Goal: Feedback & Contribution: Leave review/rating

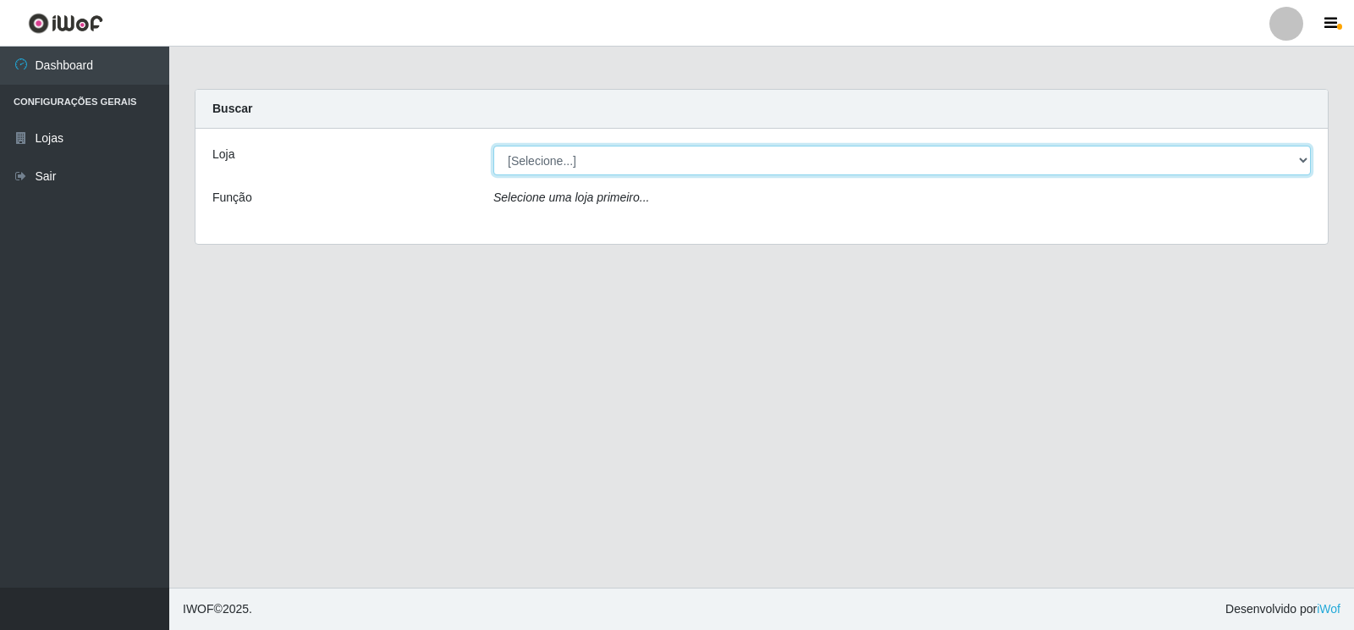
click at [552, 163] on select "[Selecione...] Atacado Vem - [STREET_ADDRESS]" at bounding box center [903, 161] width 818 height 30
select select "455"
click at [494, 146] on select "[Selecione...] Atacado Vem - [STREET_ADDRESS]" at bounding box center [903, 161] width 818 height 30
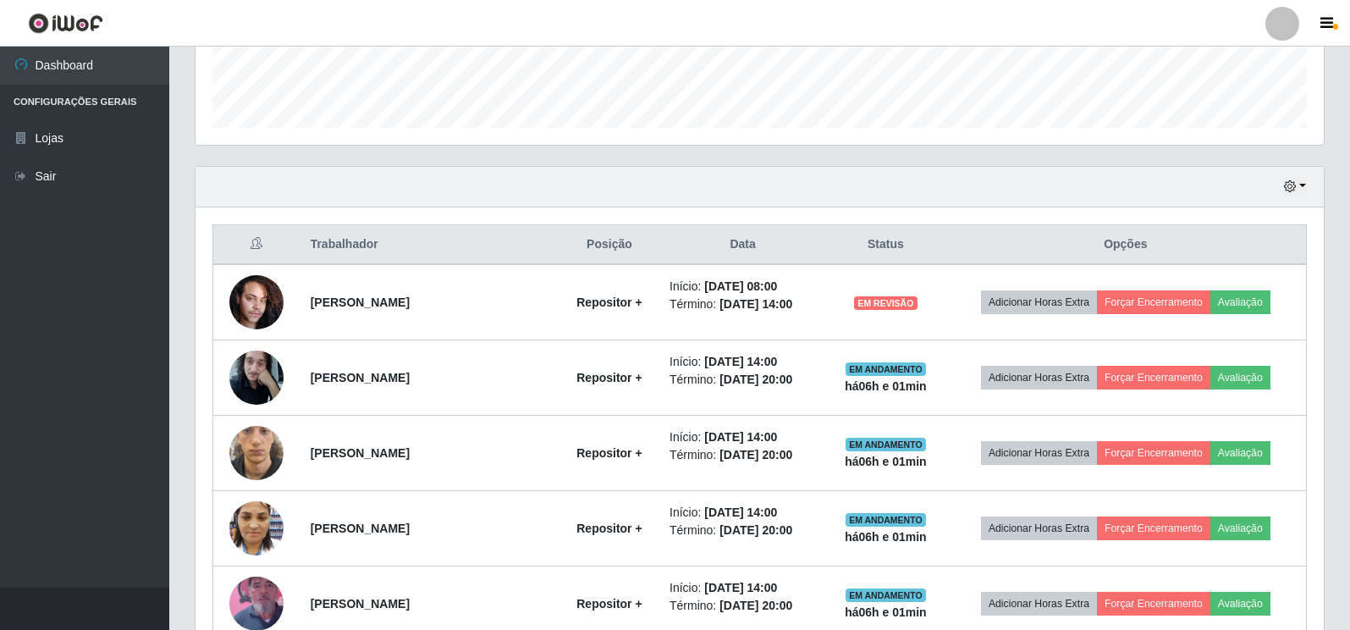
scroll to position [508, 0]
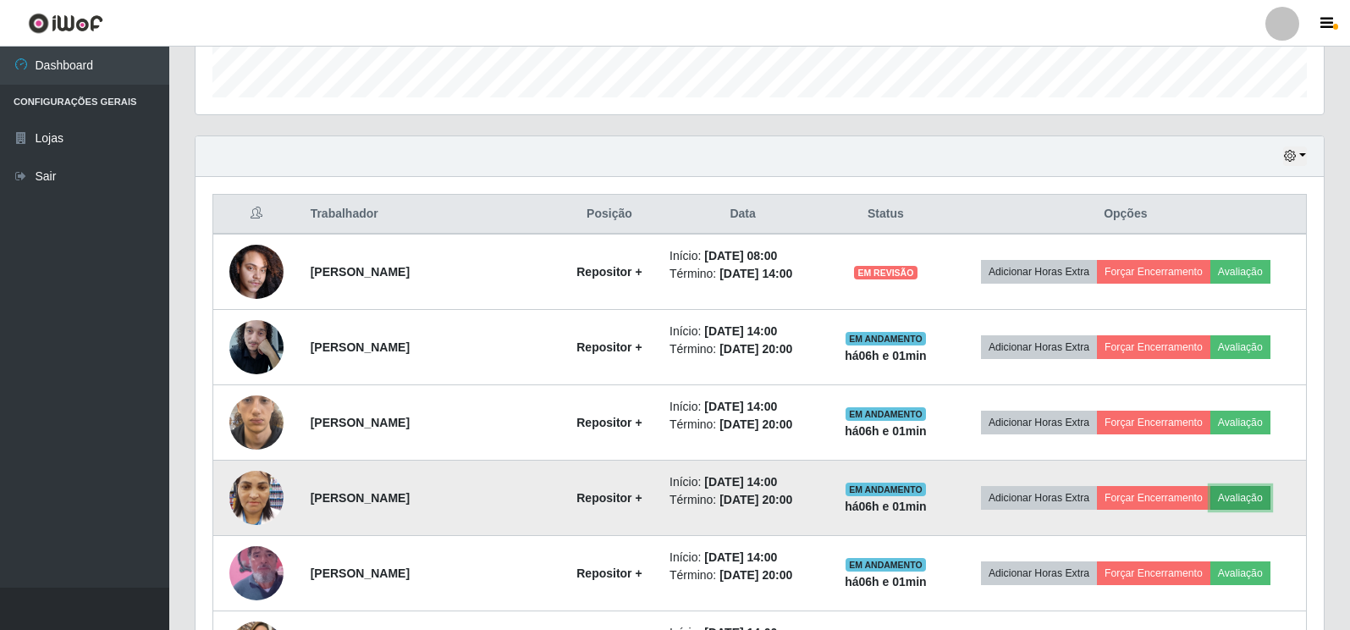
click at [1239, 501] on button "Avaliação" at bounding box center [1241, 498] width 60 height 24
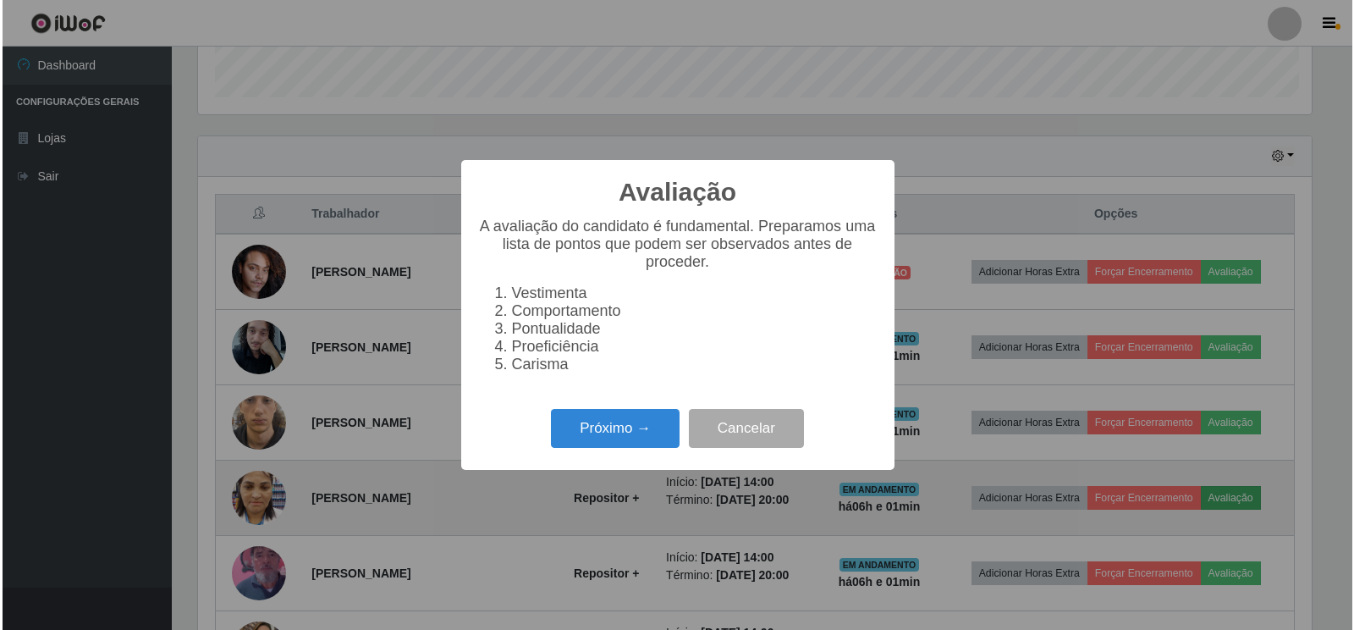
scroll to position [351, 1118]
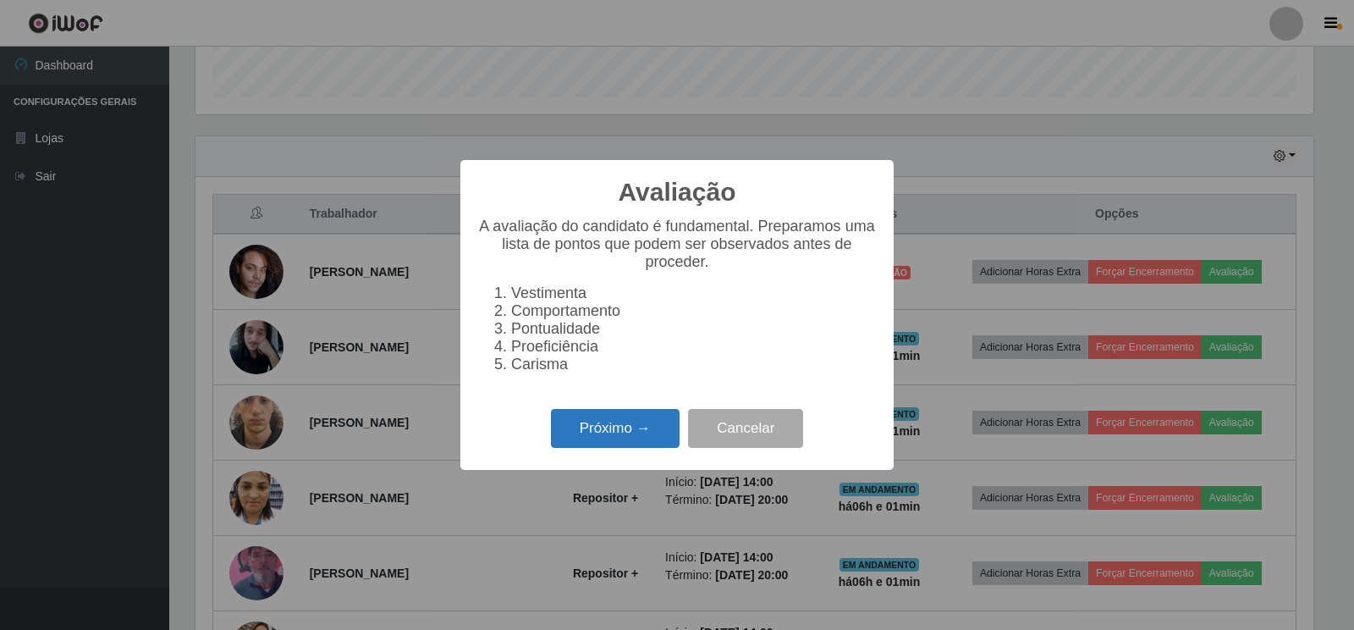
click at [599, 442] on button "Próximo →" at bounding box center [615, 429] width 129 height 40
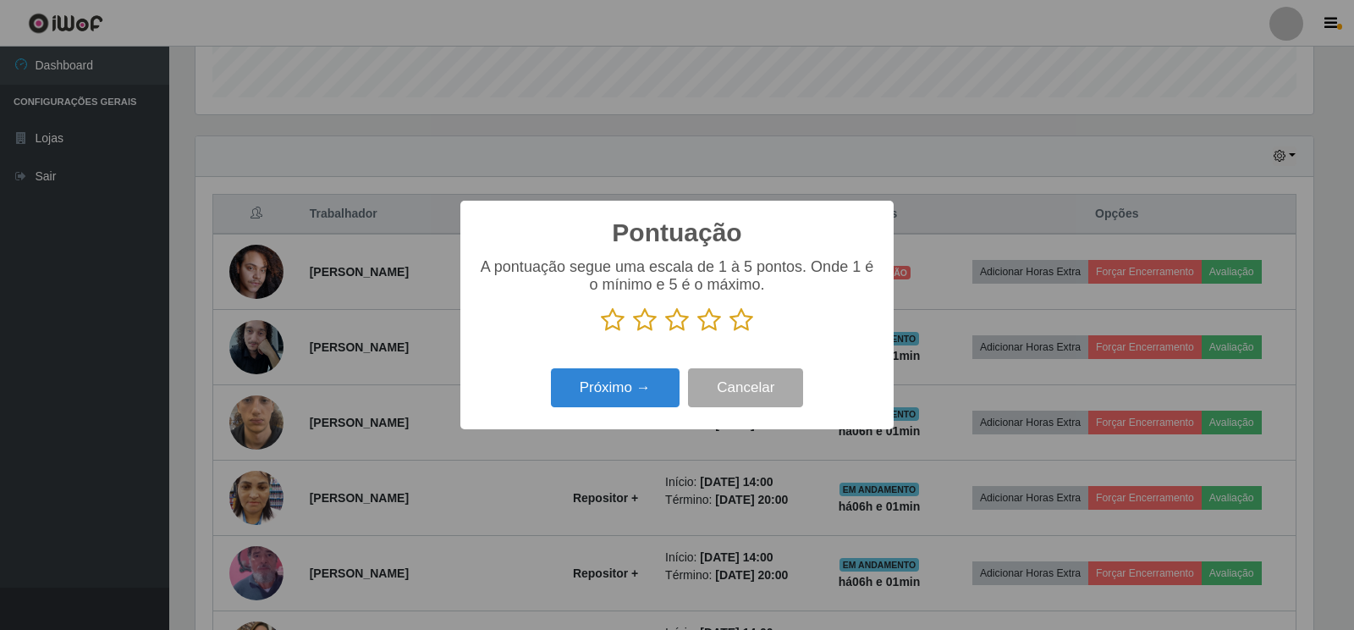
scroll to position [846199, 845432]
click at [735, 320] on icon at bounding box center [742, 319] width 24 height 25
click at [730, 333] on input "radio" at bounding box center [730, 333] width 0 height 0
click at [593, 387] on button "Próximo →" at bounding box center [615, 388] width 129 height 40
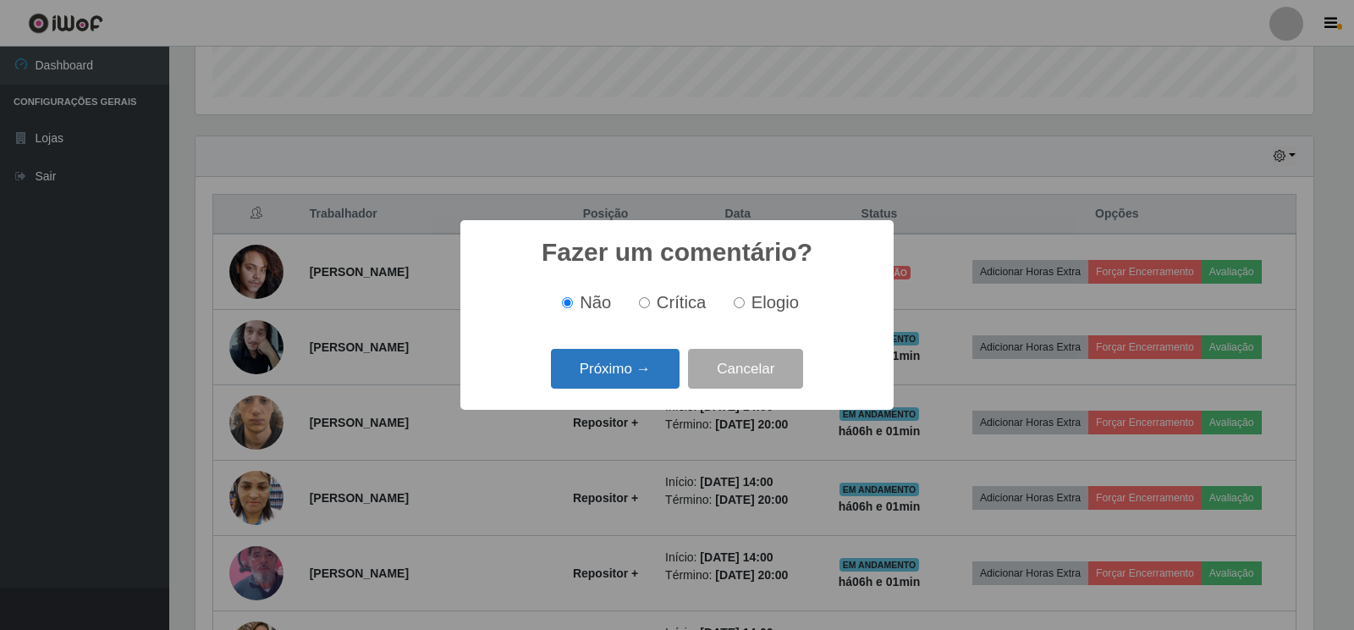
click at [604, 374] on button "Próximo →" at bounding box center [615, 369] width 129 height 40
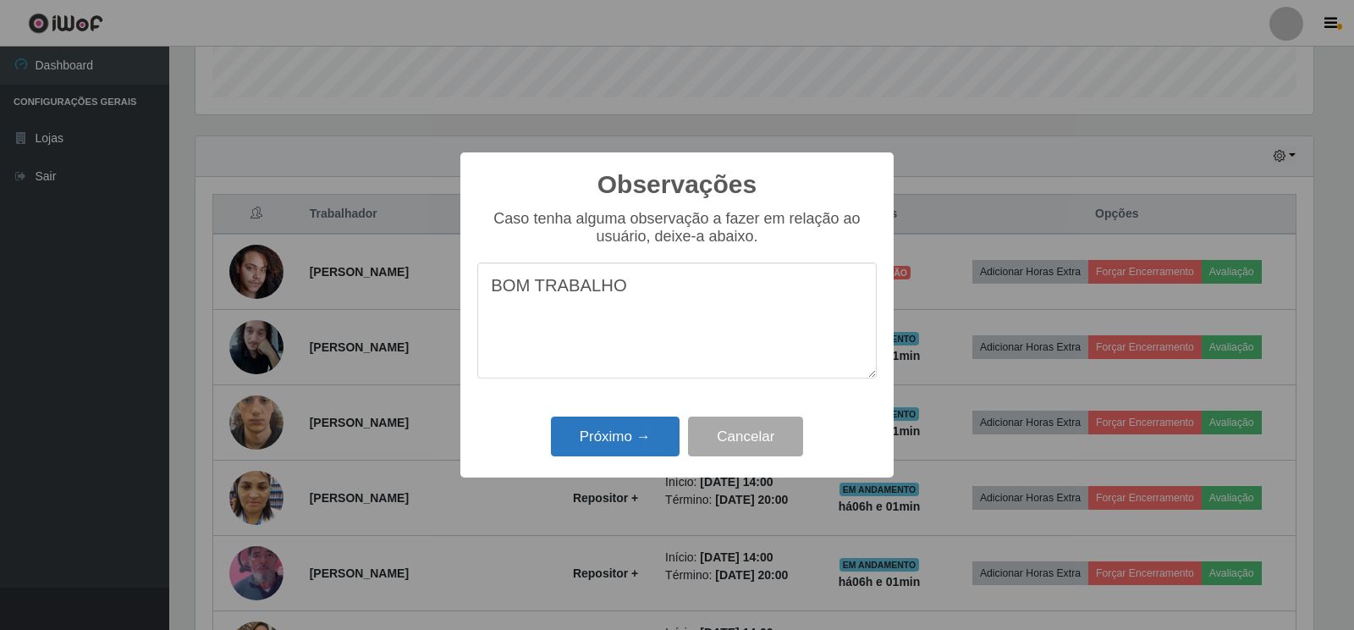
type textarea "BOM TRABALHO"
click at [610, 444] on button "Próximo →" at bounding box center [615, 437] width 129 height 40
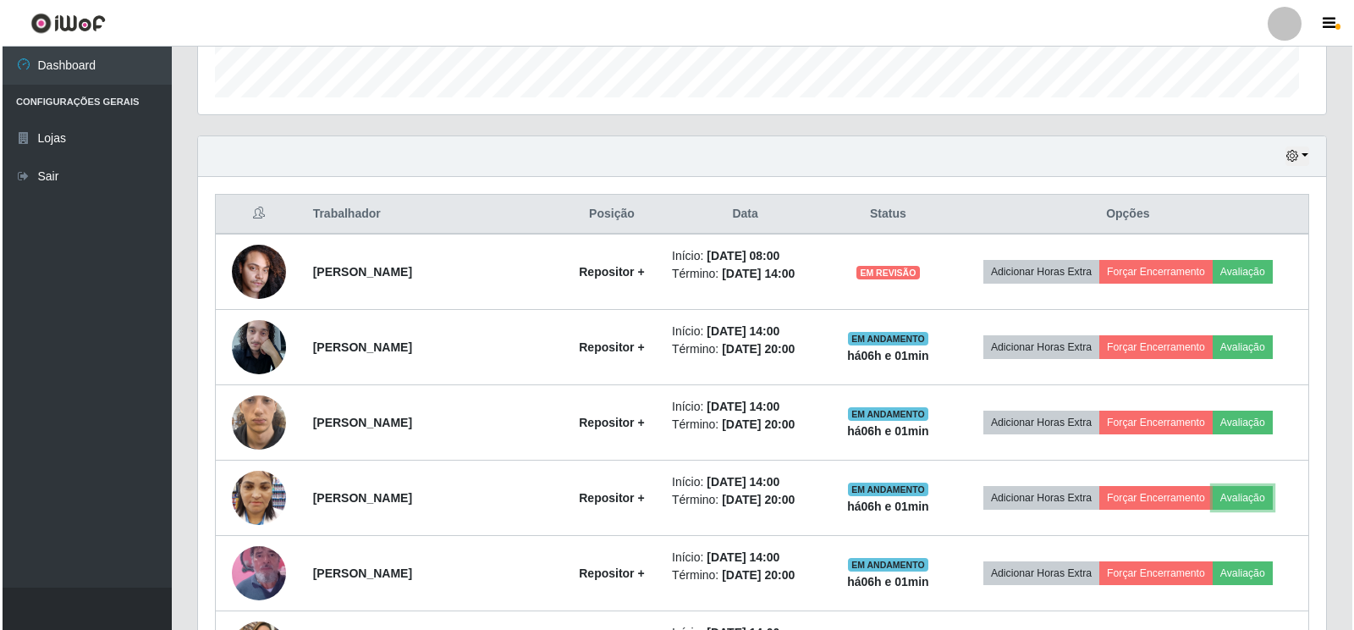
scroll to position [351, 1128]
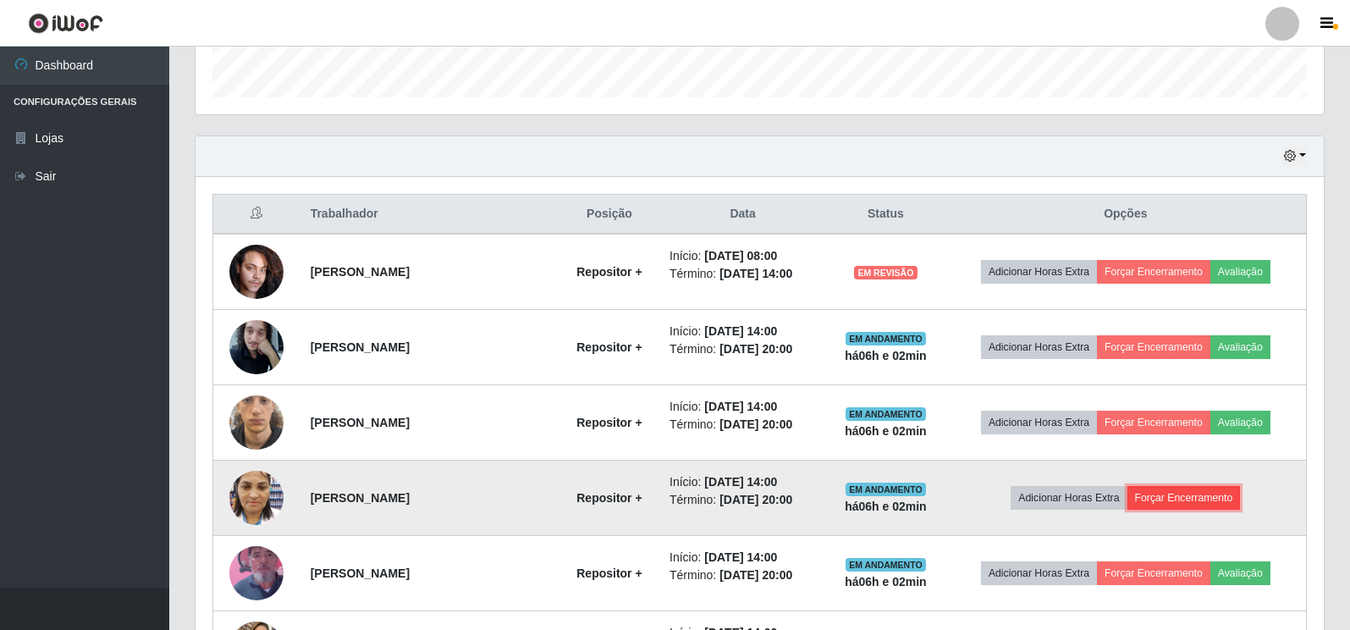
click at [1153, 501] on button "Forçar Encerramento" at bounding box center [1184, 498] width 113 height 24
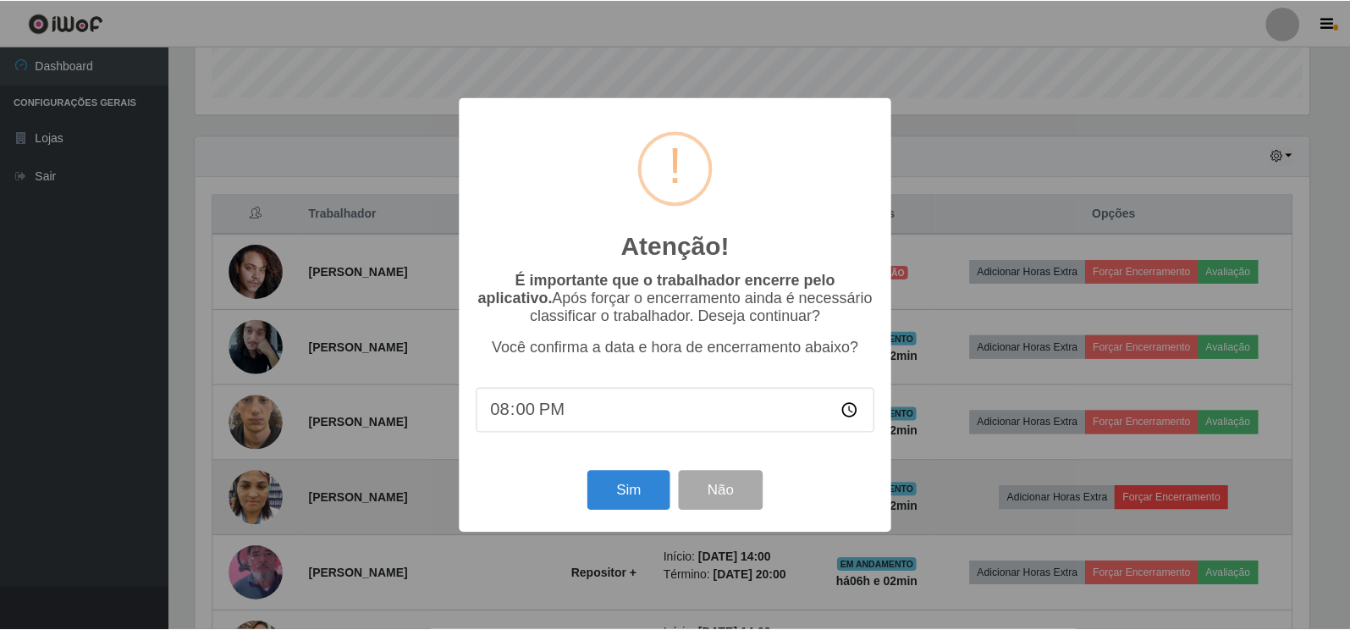
scroll to position [351, 1118]
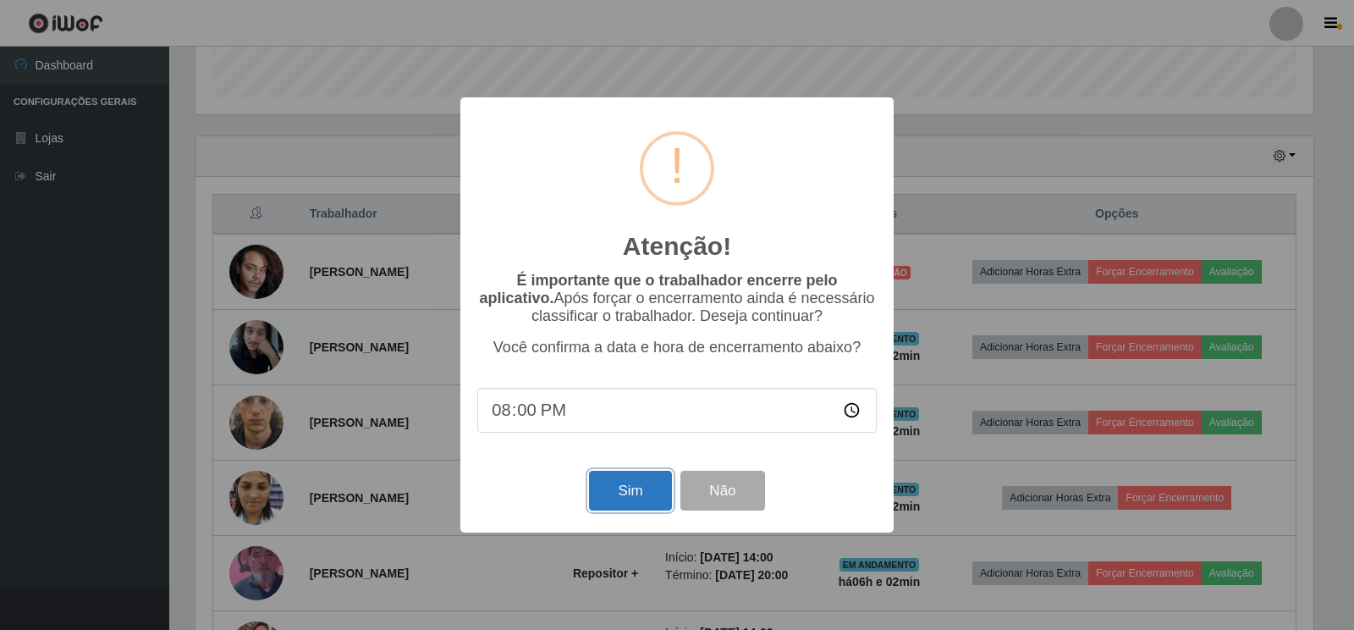
click at [626, 498] on button "Sim" at bounding box center [630, 491] width 82 height 40
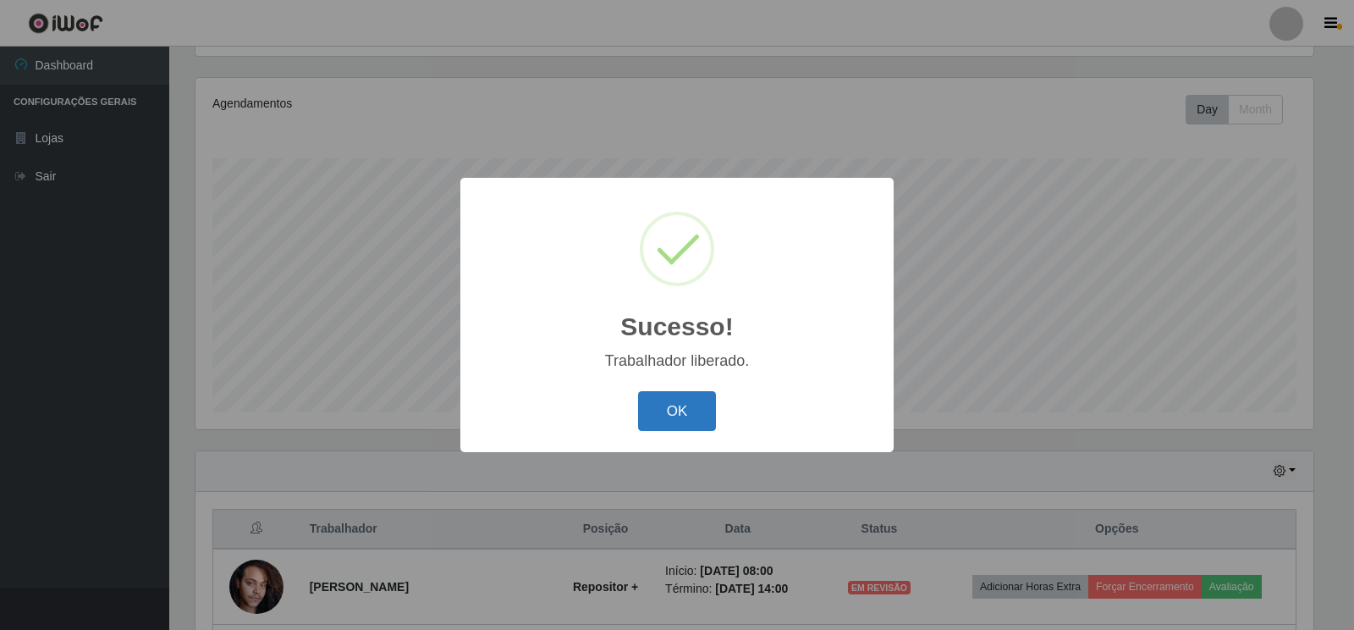
click at [681, 410] on button "OK" at bounding box center [677, 411] width 79 height 40
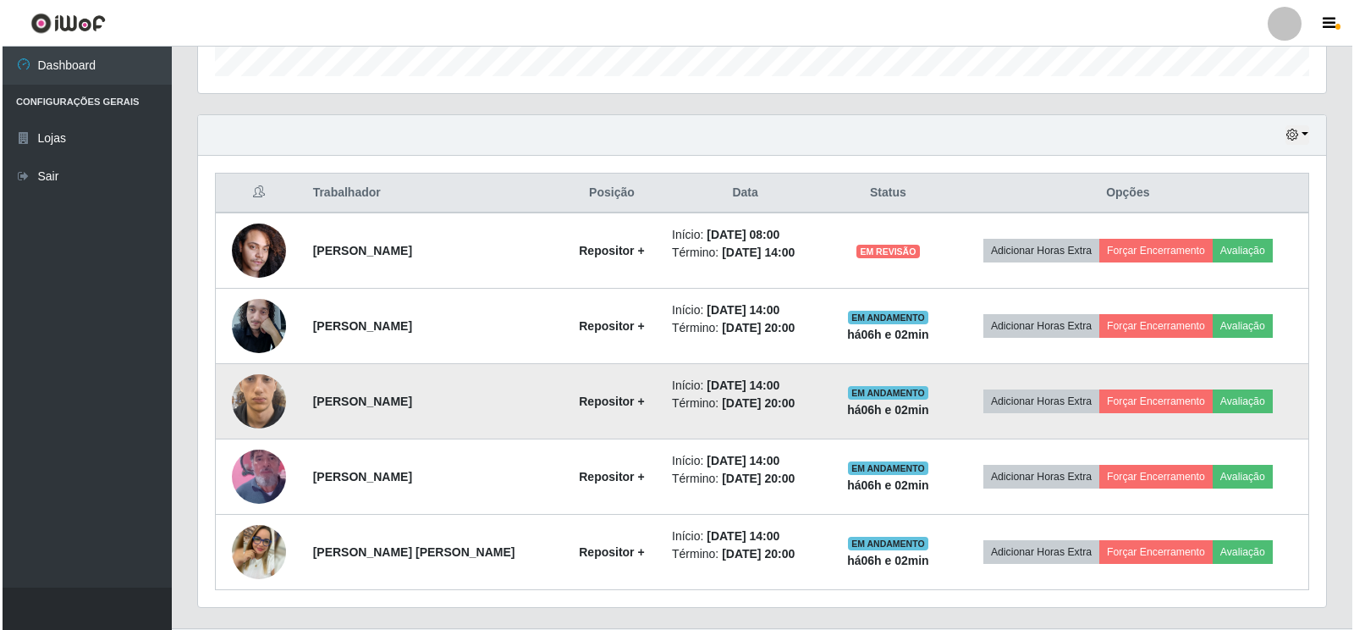
scroll to position [532, 0]
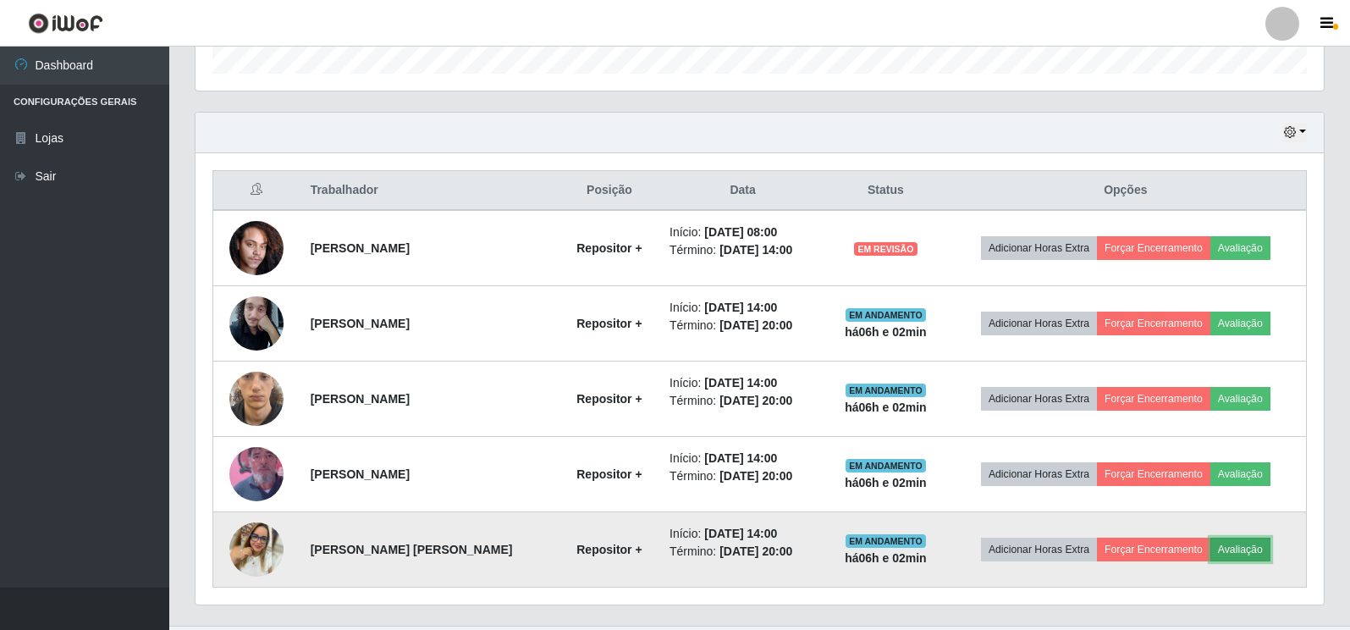
click at [1237, 544] on button "Avaliação" at bounding box center [1241, 550] width 60 height 24
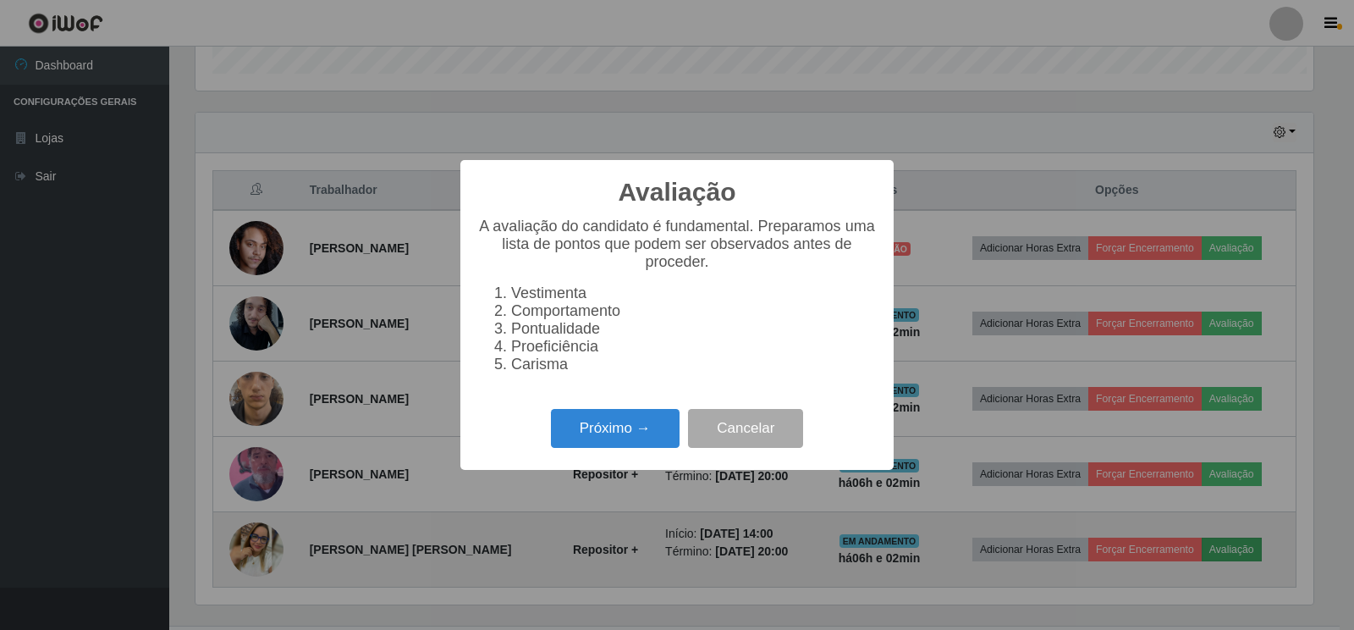
scroll to position [351, 1118]
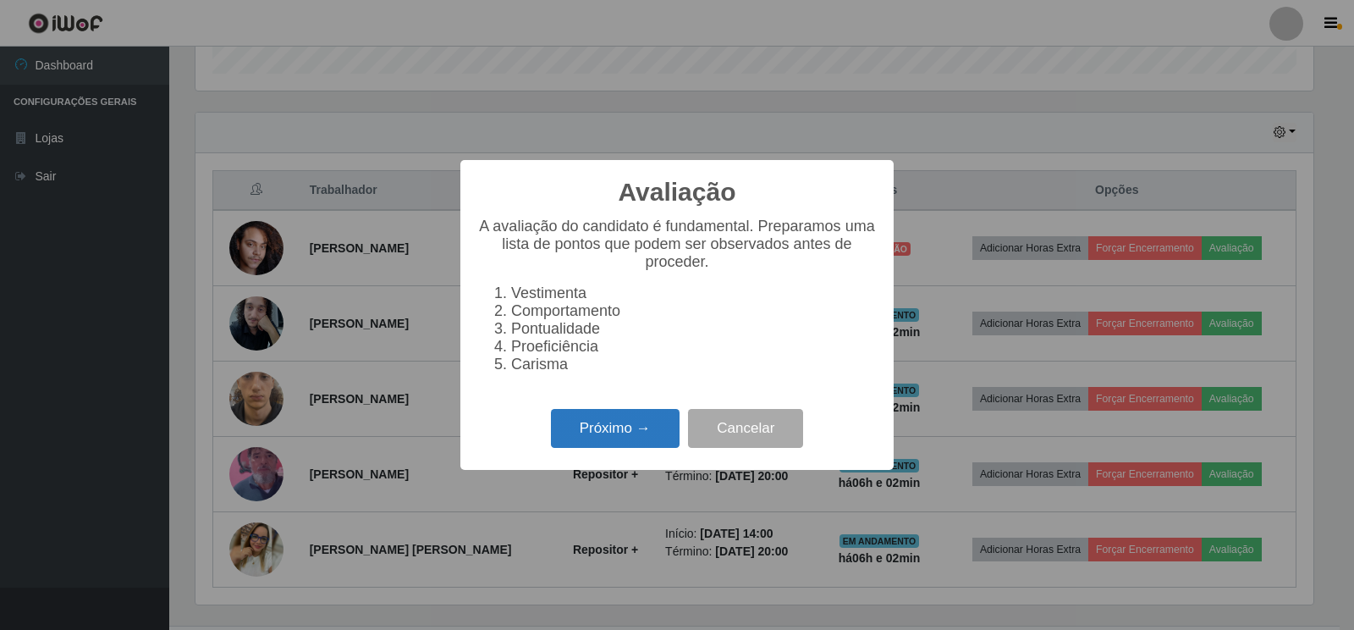
click at [604, 433] on button "Próximo →" at bounding box center [615, 429] width 129 height 40
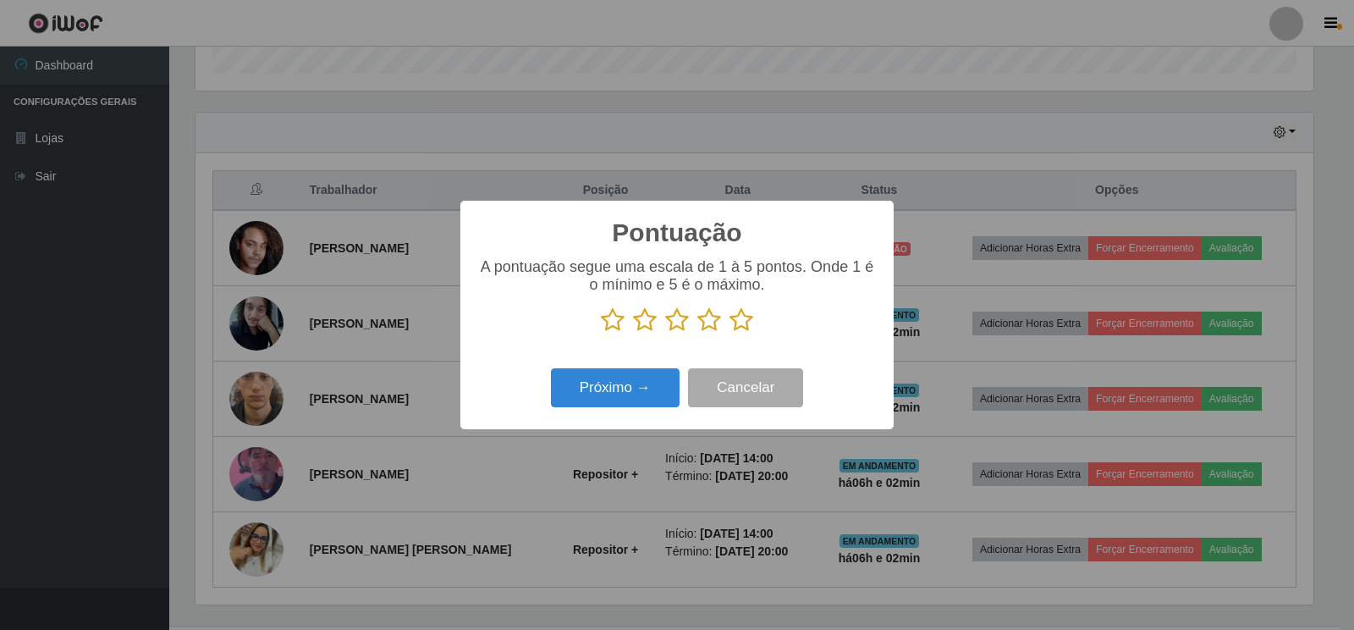
scroll to position [846199, 845432]
click at [742, 316] on icon at bounding box center [742, 319] width 24 height 25
click at [730, 333] on input "radio" at bounding box center [730, 333] width 0 height 0
click at [604, 393] on button "Próximo →" at bounding box center [615, 388] width 129 height 40
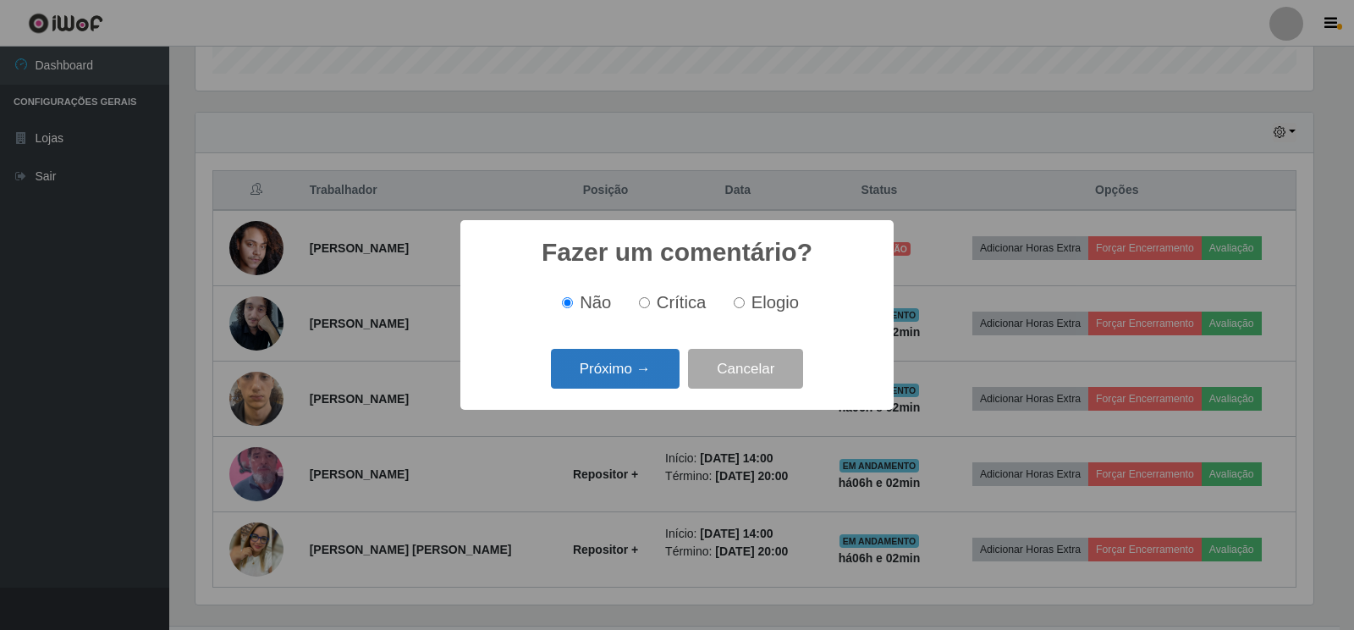
click at [607, 369] on button "Próximo →" at bounding box center [615, 369] width 129 height 40
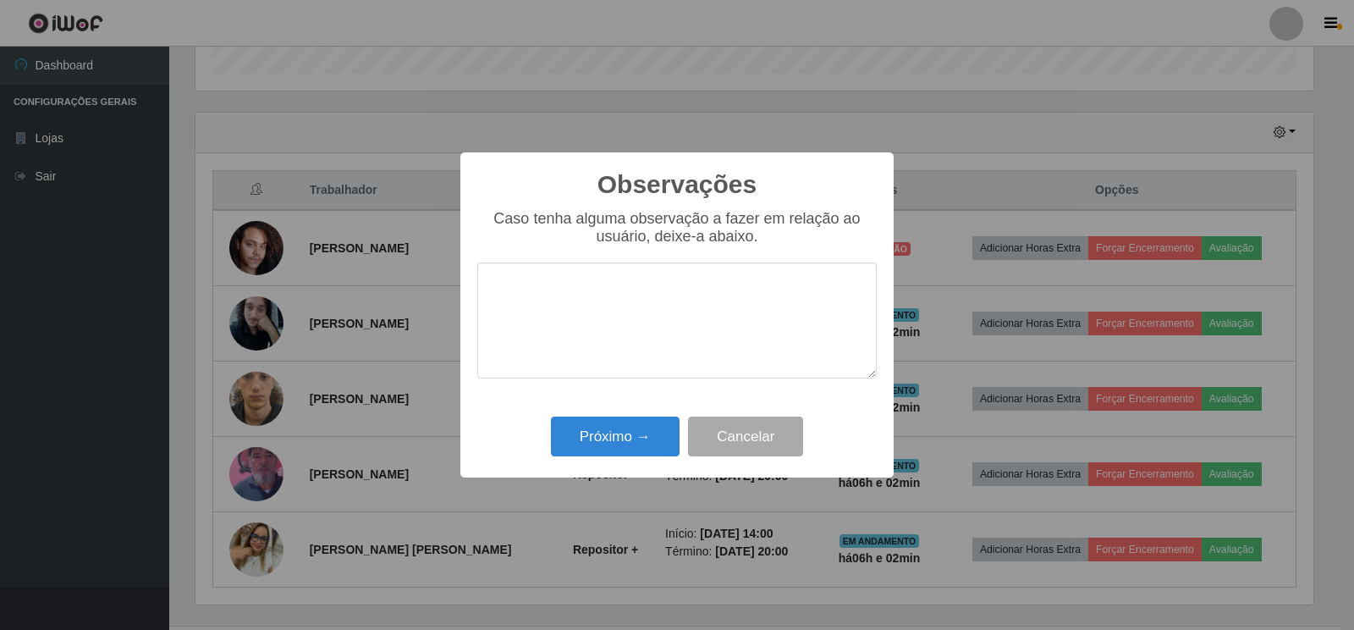
click at [670, 337] on textarea at bounding box center [677, 320] width 400 height 116
type textarea "BOM TRABALHO"
click at [613, 434] on button "Próximo →" at bounding box center [615, 437] width 129 height 40
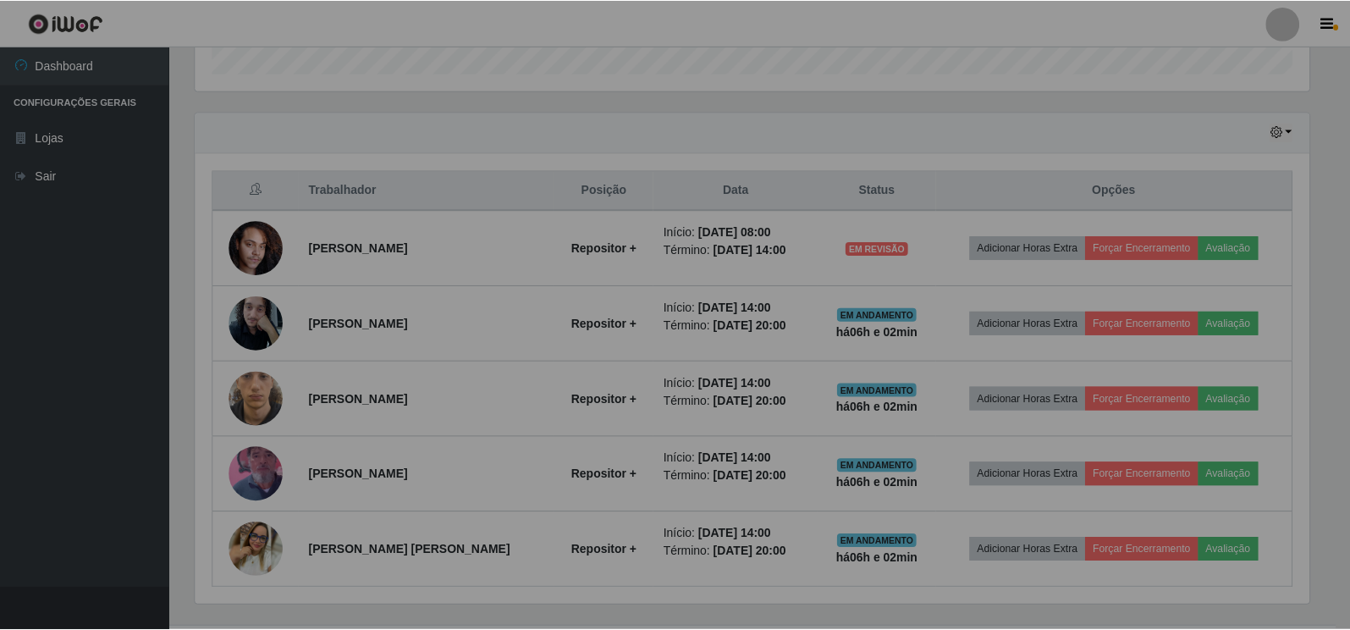
scroll to position [351, 1128]
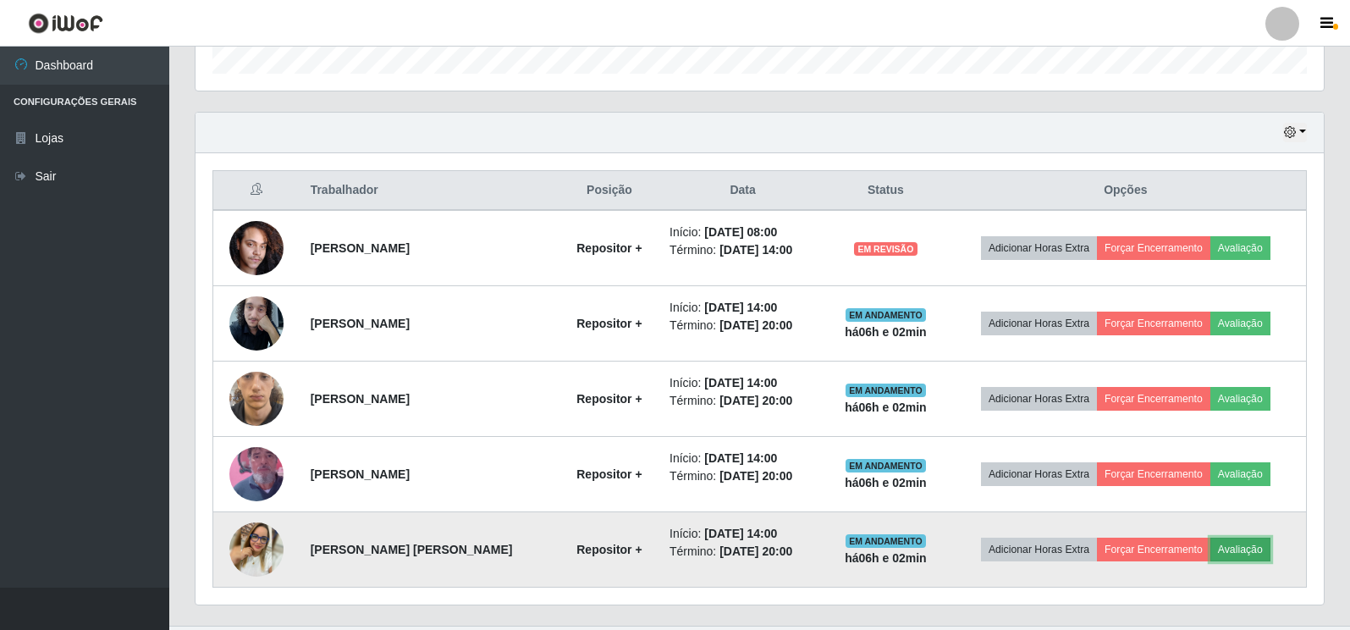
click at [1244, 552] on button "Avaliação" at bounding box center [1241, 550] width 60 height 24
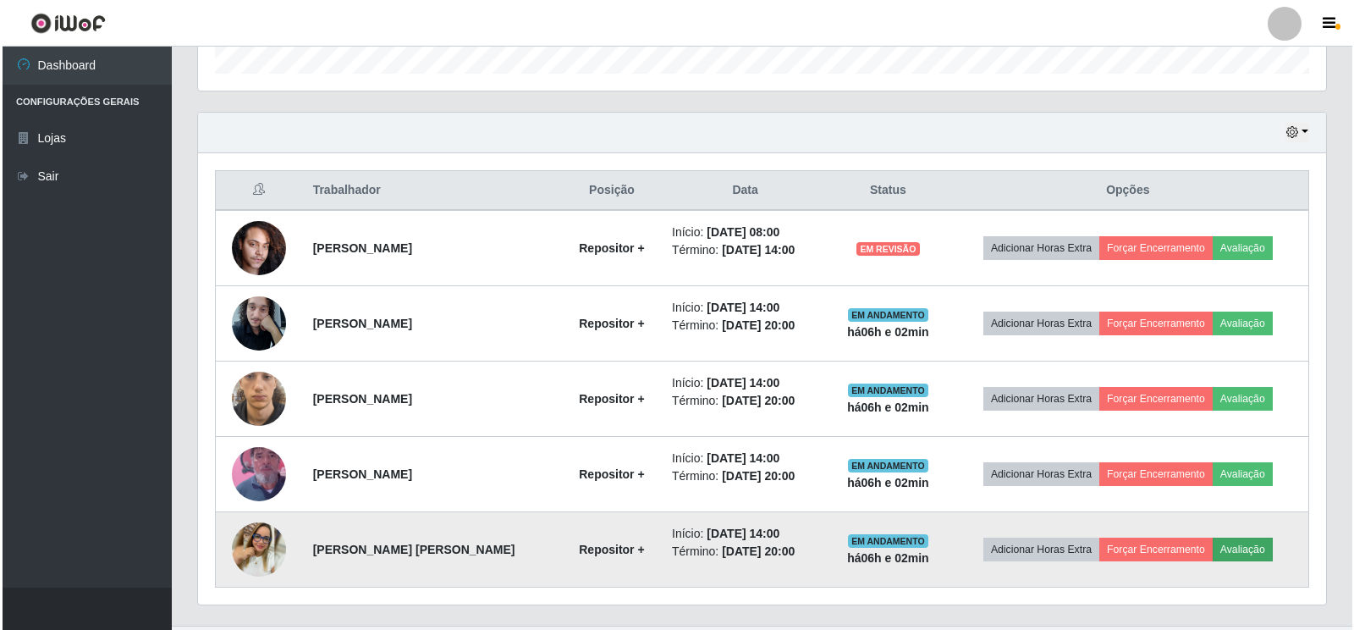
scroll to position [351, 1118]
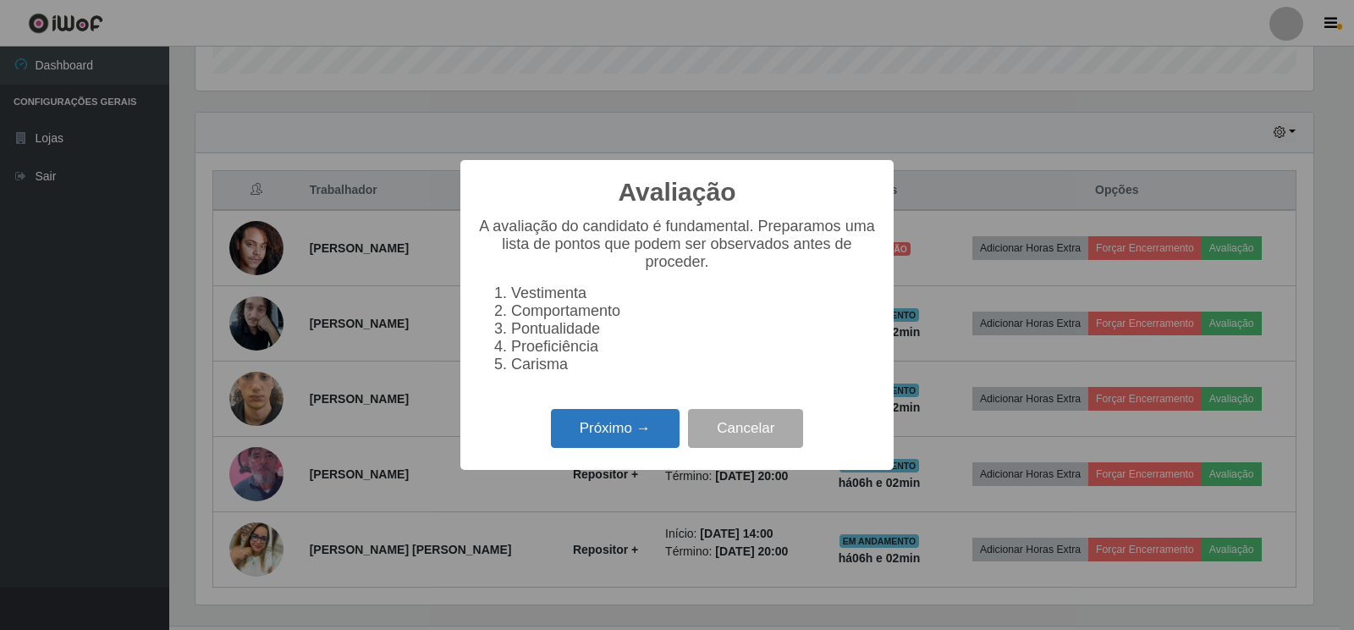
click at [632, 449] on button "Próximo →" at bounding box center [615, 429] width 129 height 40
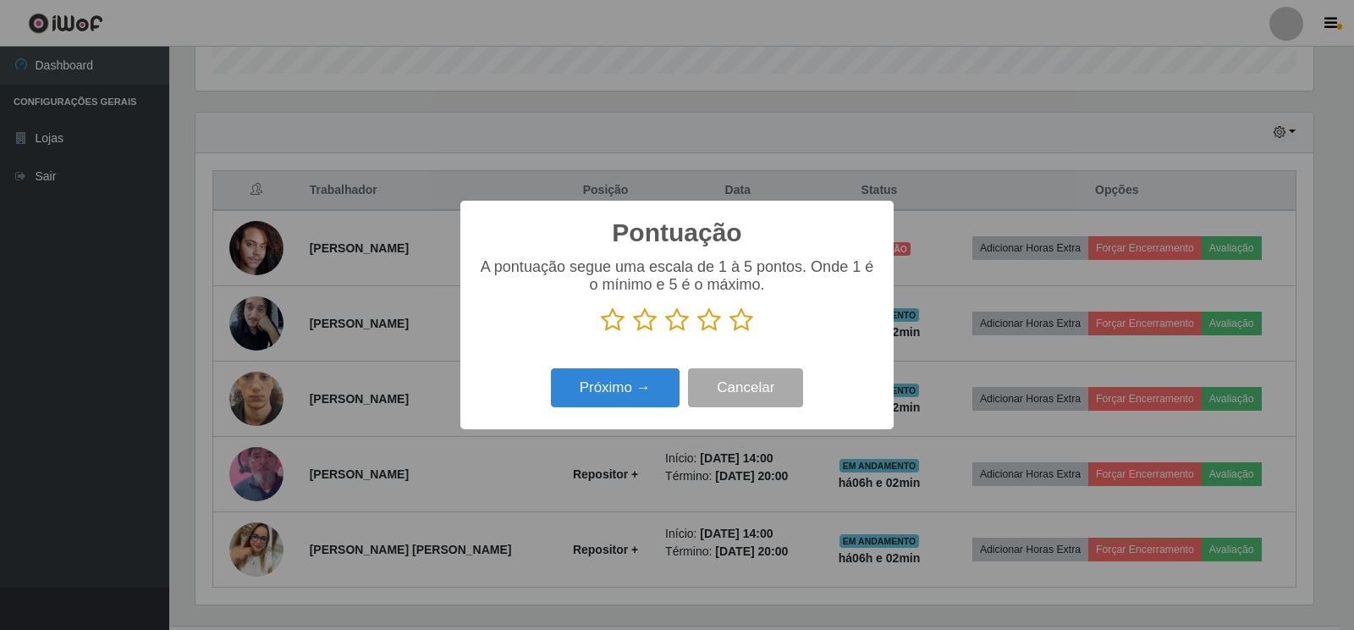
scroll to position [846199, 845432]
click at [633, 390] on button "Próximo →" at bounding box center [615, 388] width 129 height 40
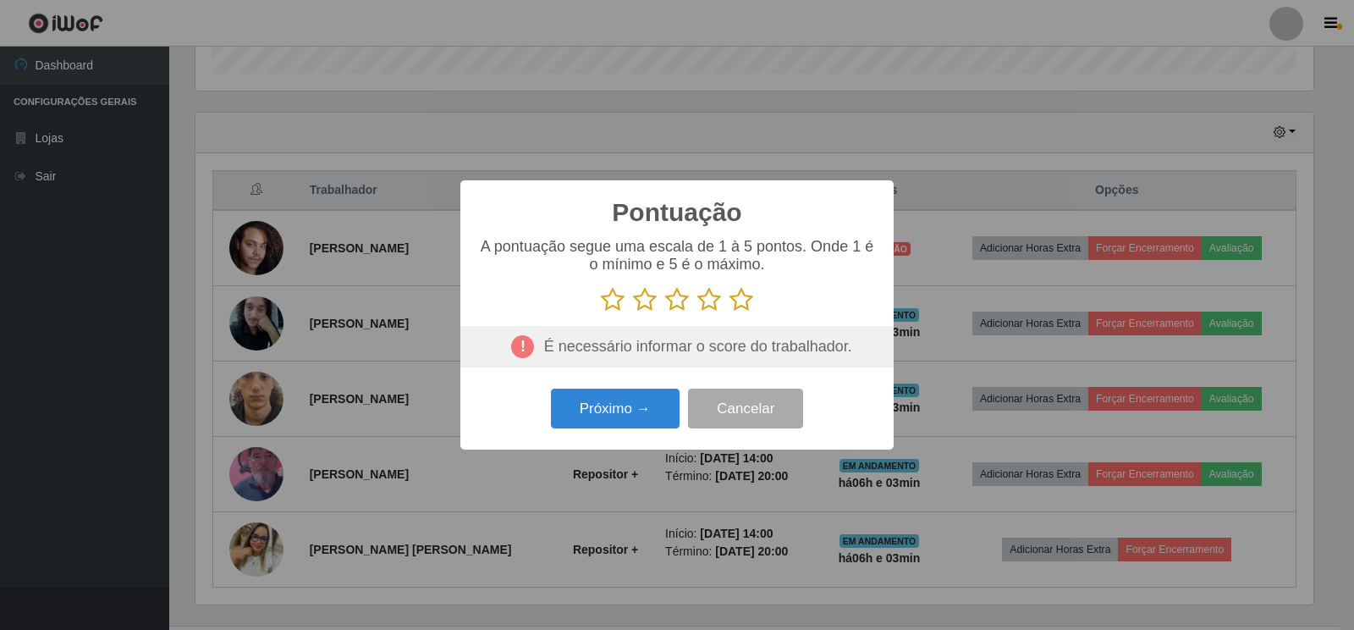
click at [738, 305] on icon at bounding box center [742, 299] width 24 height 25
click at [730, 312] on input "radio" at bounding box center [730, 312] width 0 height 0
click at [615, 410] on button "Próximo →" at bounding box center [615, 409] width 129 height 40
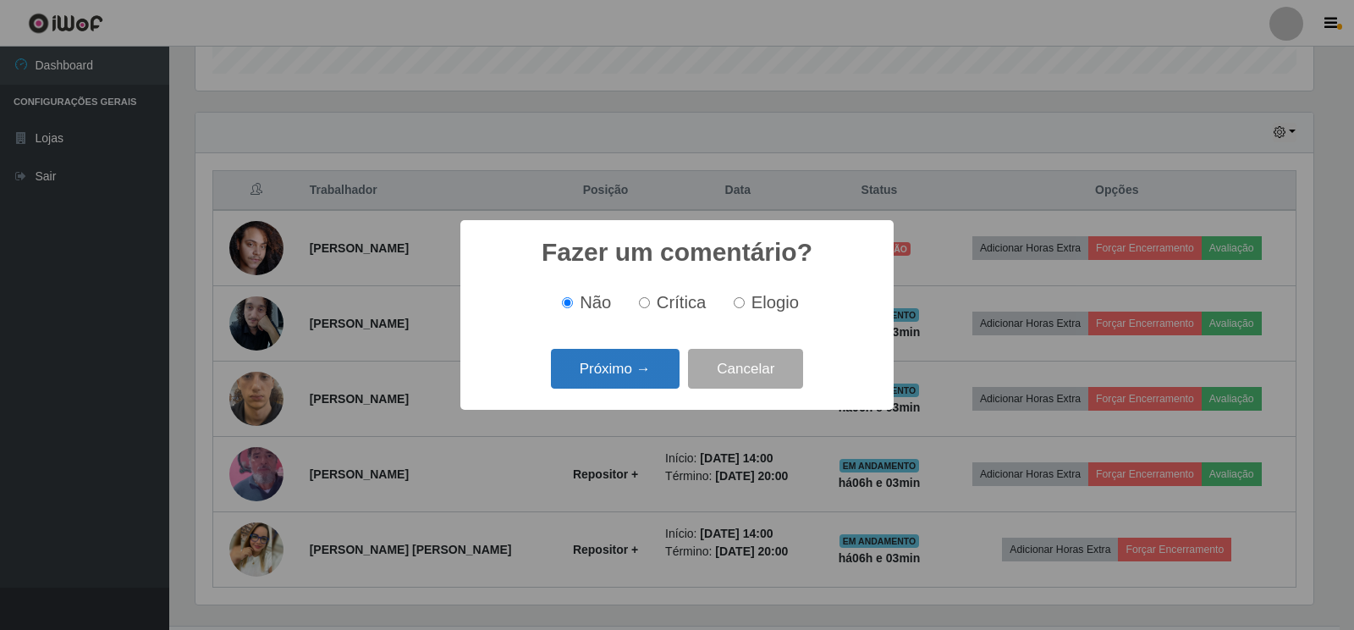
click at [610, 374] on button "Próximo →" at bounding box center [615, 369] width 129 height 40
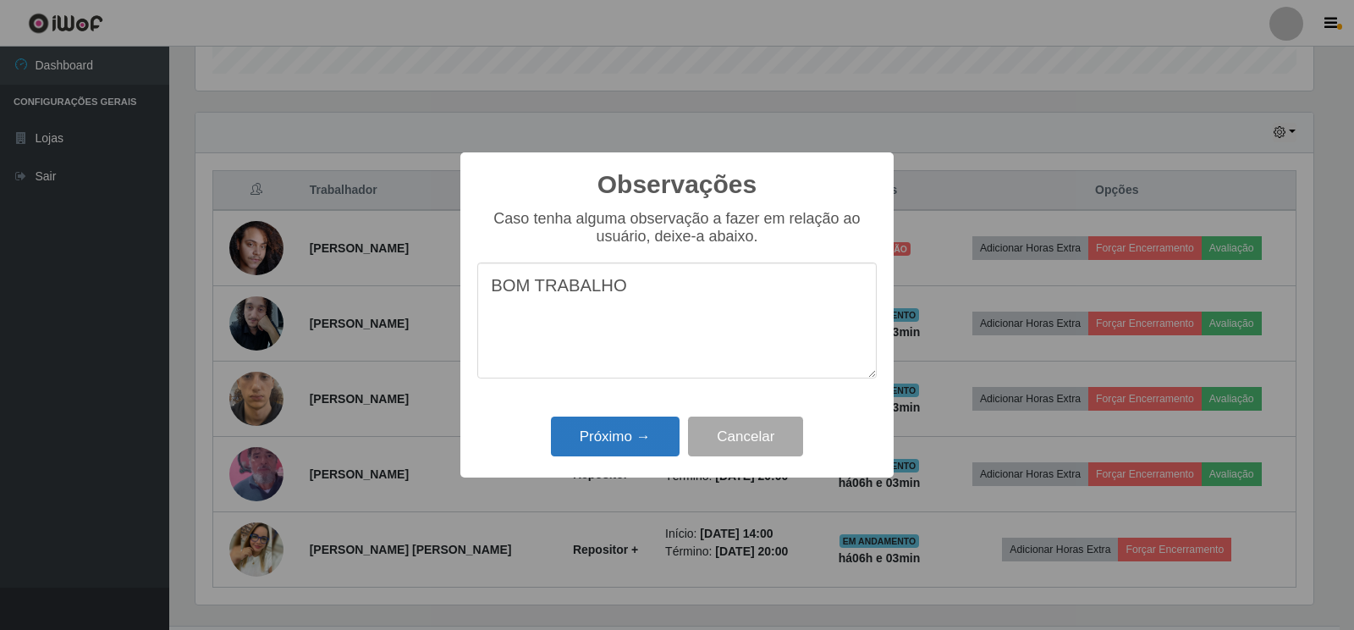
type textarea "BOM TRABALHO"
click at [621, 445] on button "Próximo →" at bounding box center [615, 437] width 129 height 40
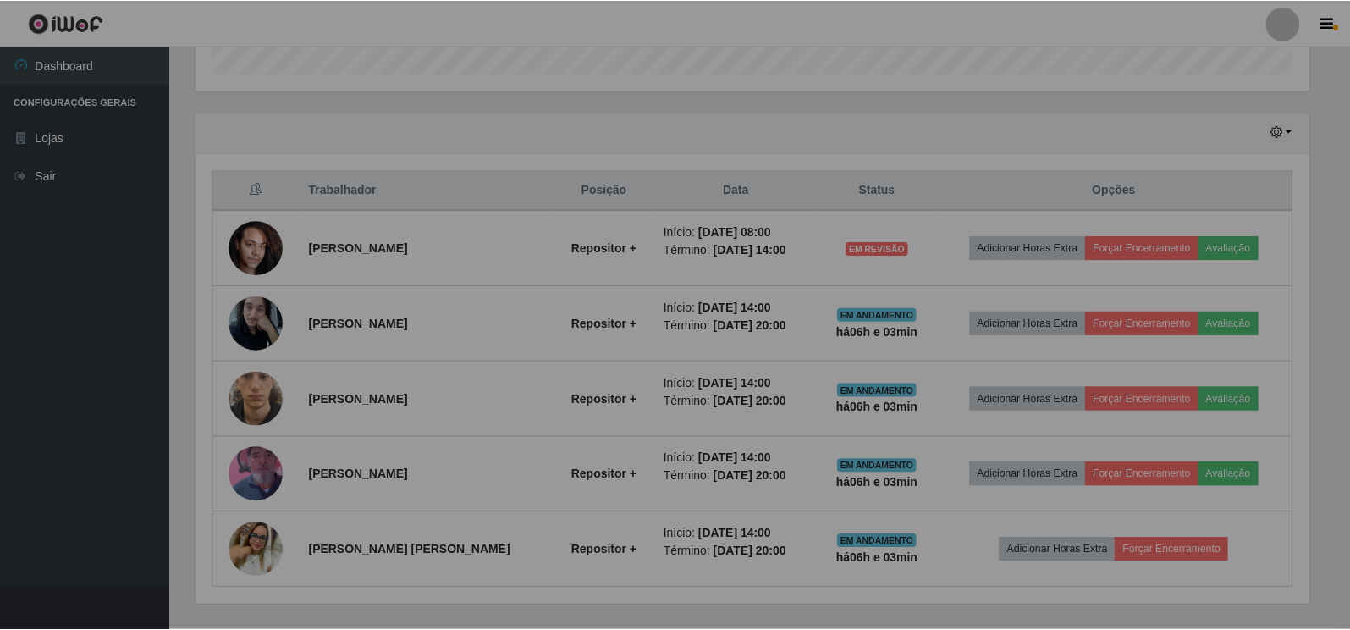
scroll to position [351, 1128]
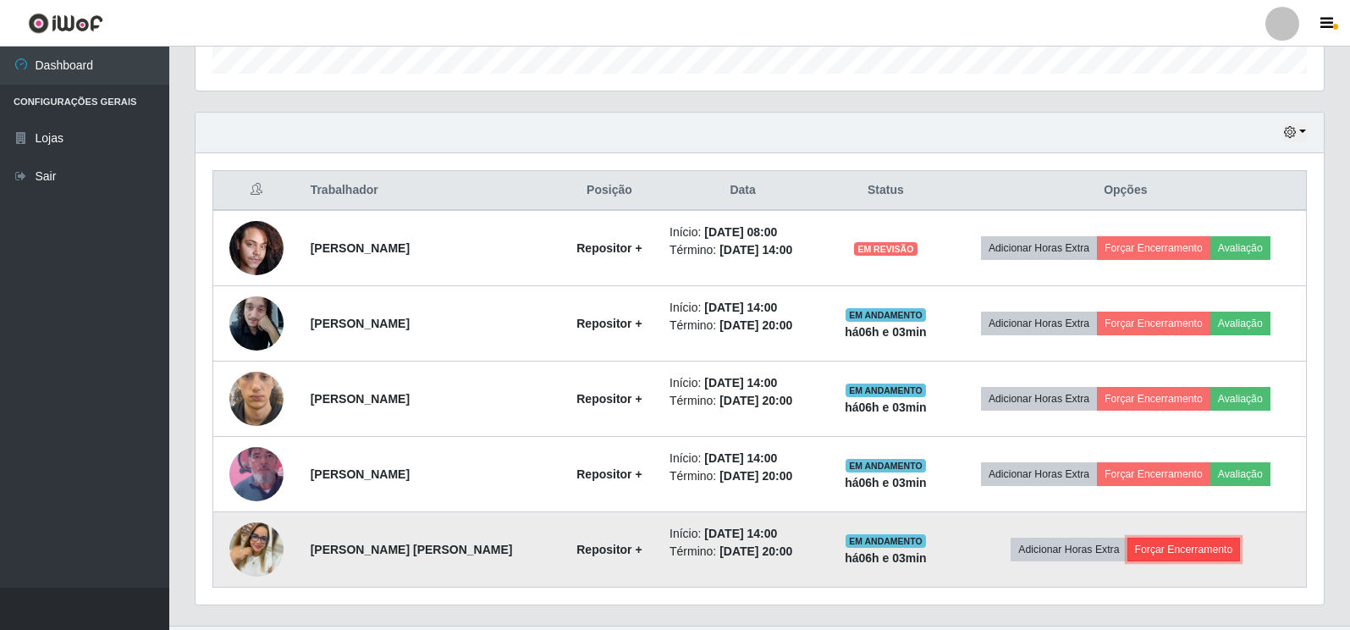
click at [1157, 554] on button "Forçar Encerramento" at bounding box center [1184, 550] width 113 height 24
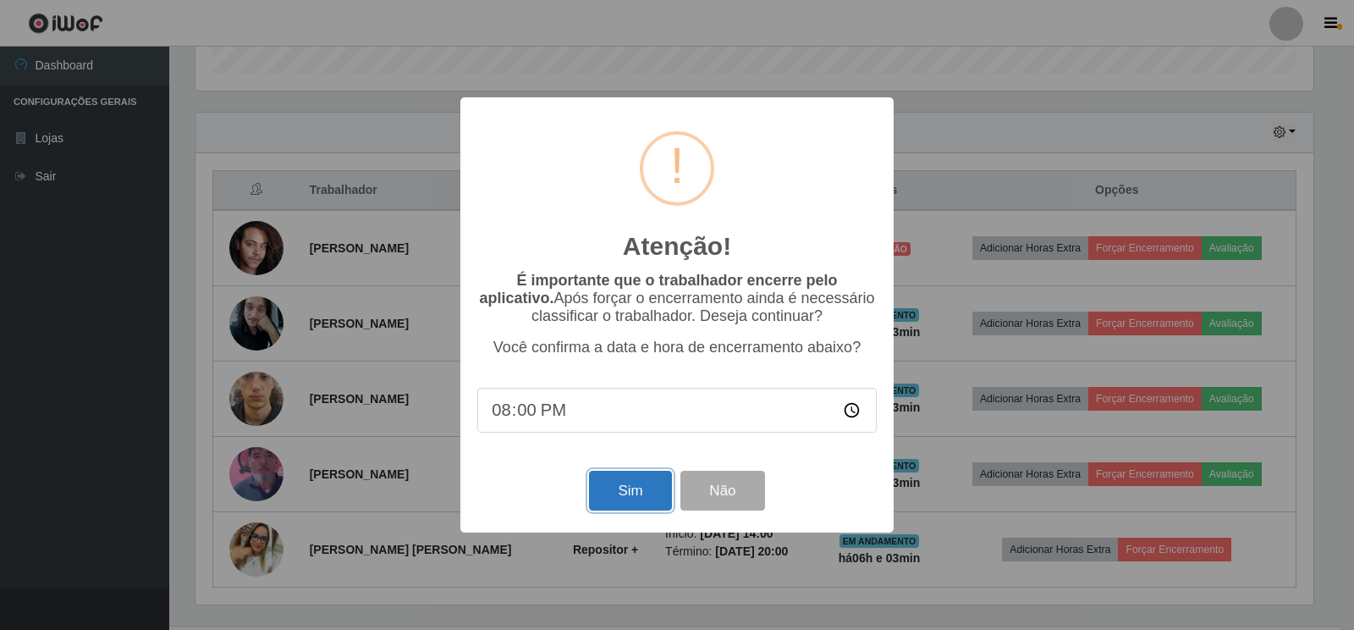
click at [622, 498] on button "Sim" at bounding box center [630, 491] width 82 height 40
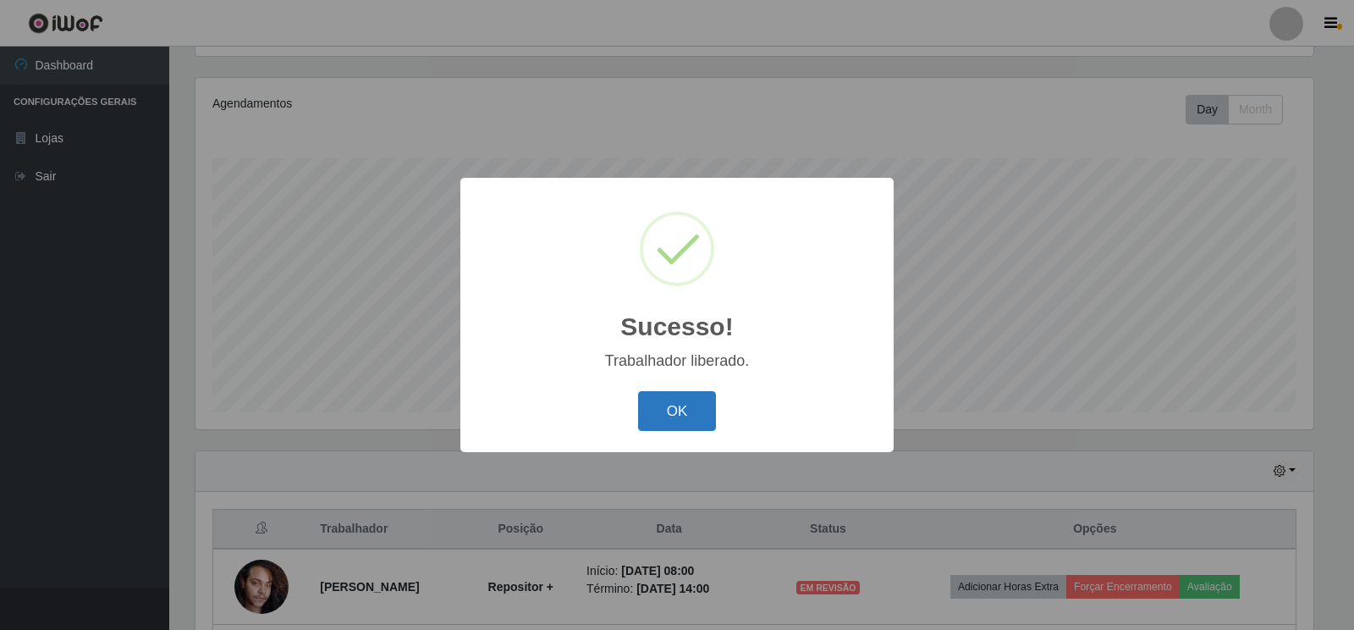
click at [678, 414] on button "OK" at bounding box center [677, 411] width 79 height 40
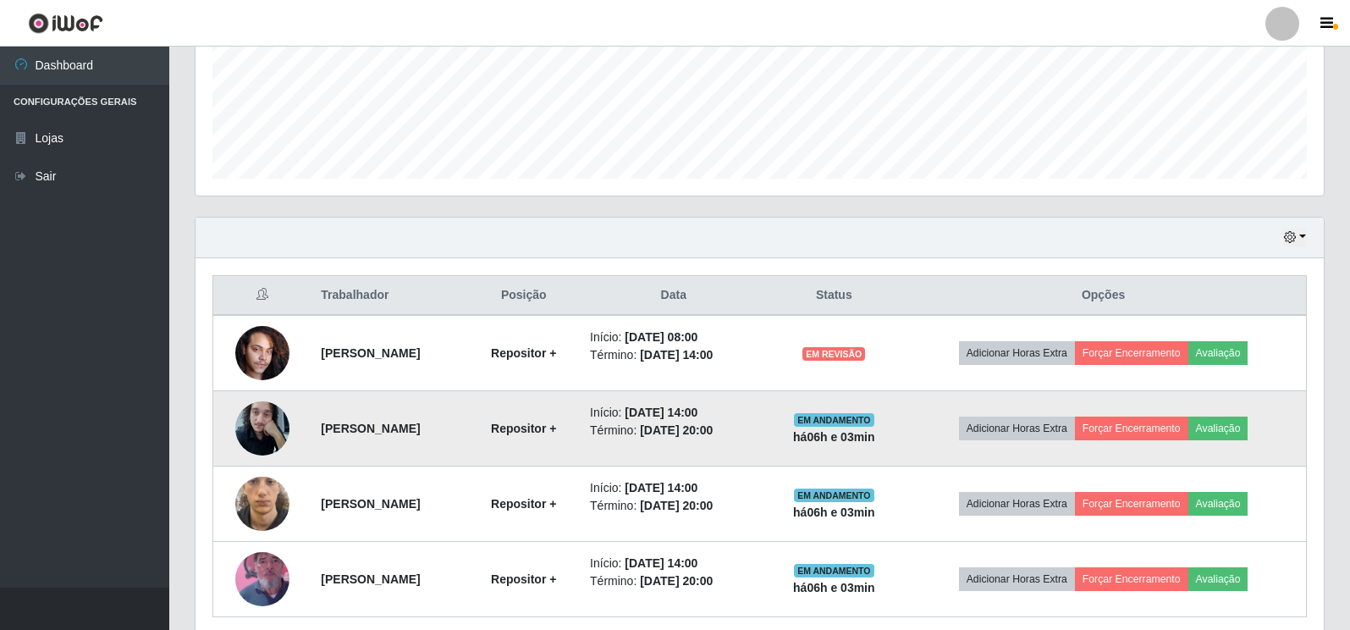
scroll to position [447, 0]
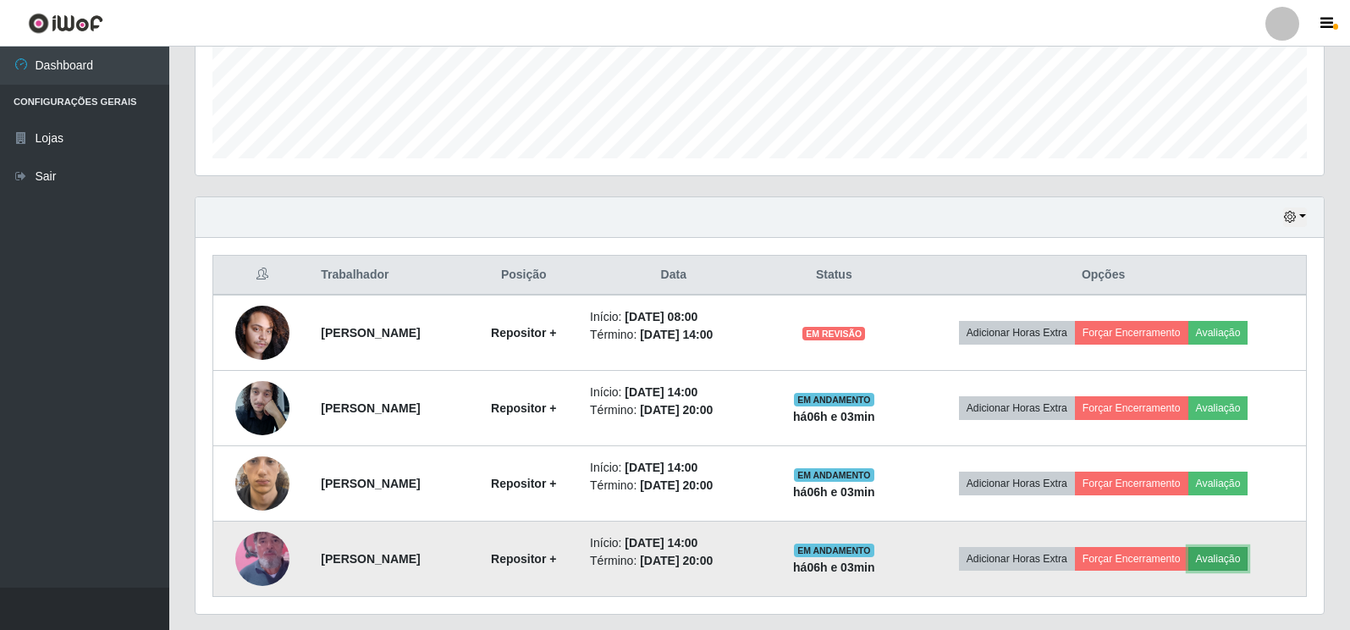
click at [1239, 564] on button "Avaliação" at bounding box center [1219, 559] width 60 height 24
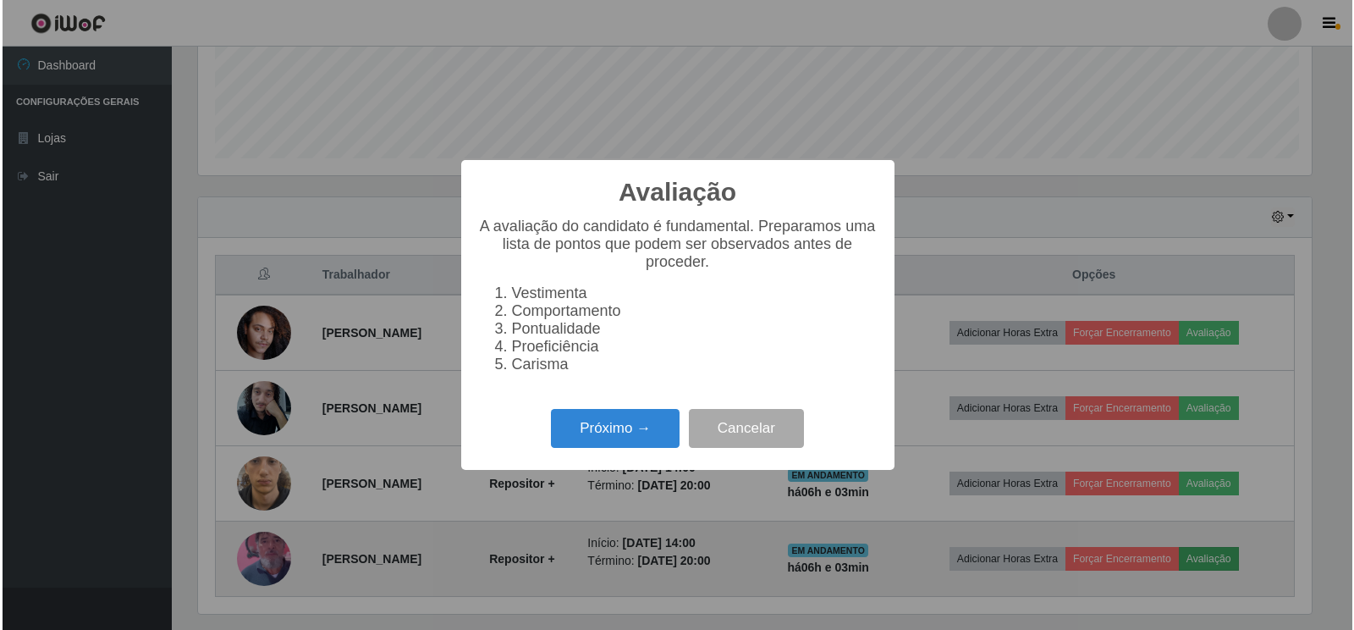
scroll to position [351, 1118]
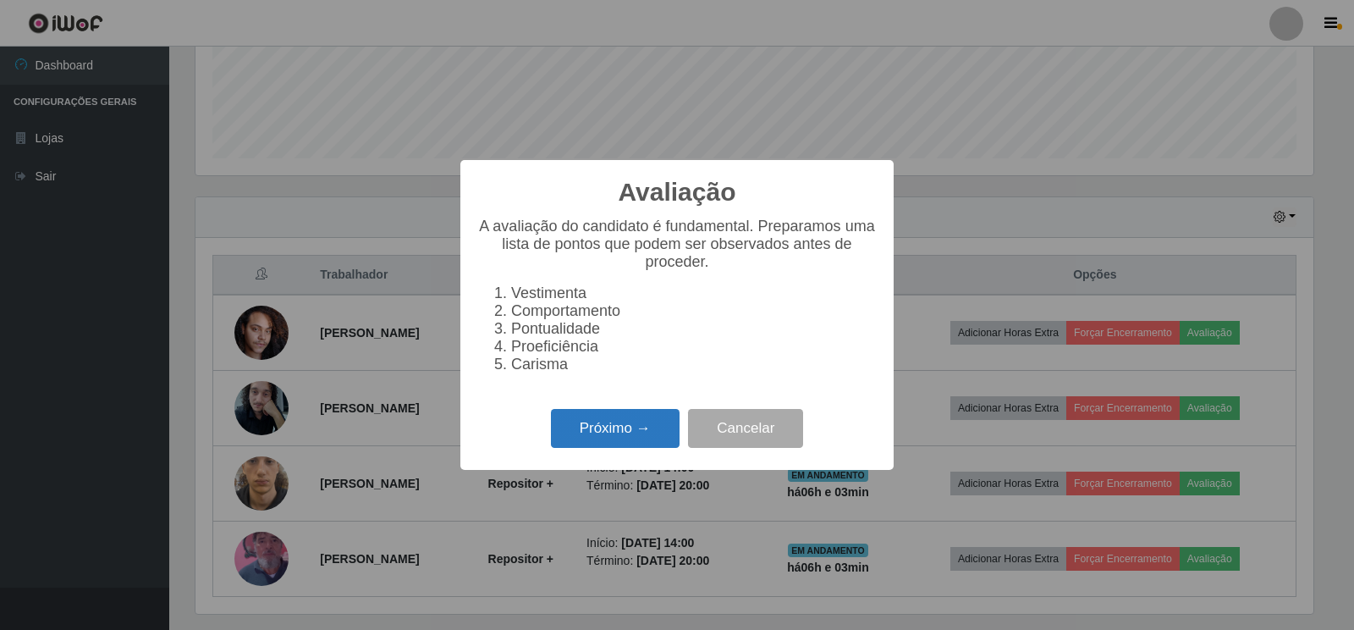
click at [617, 448] on button "Próximo →" at bounding box center [615, 429] width 129 height 40
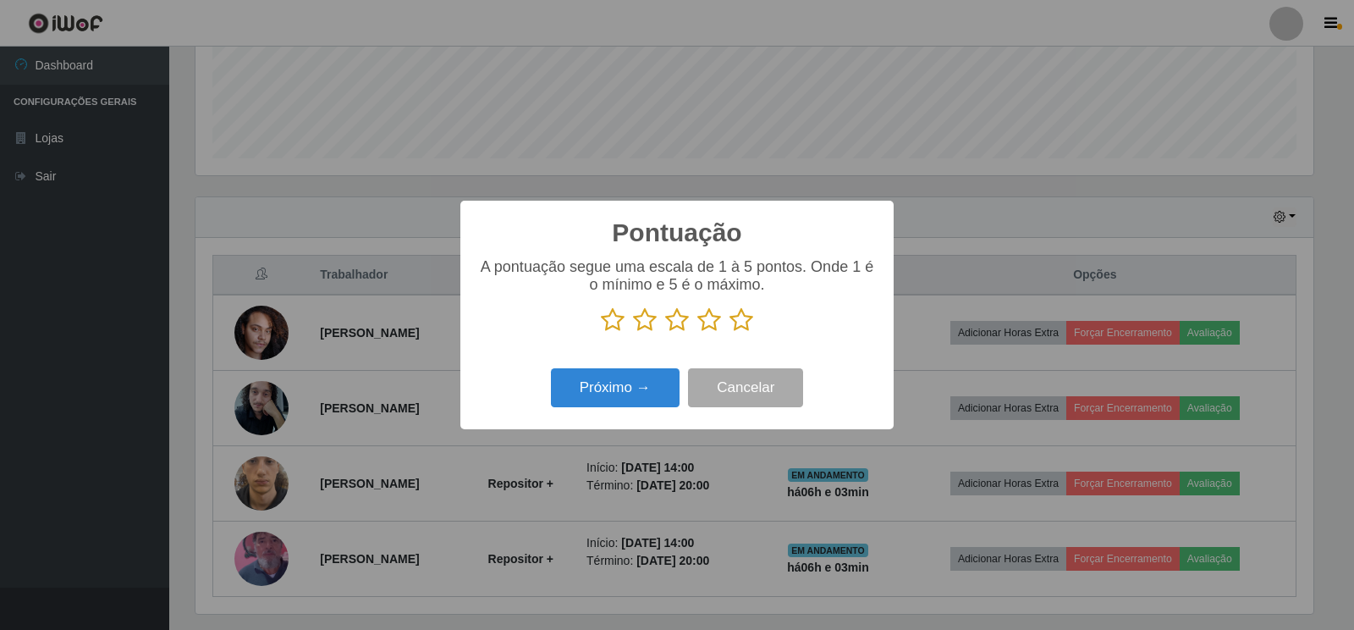
scroll to position [846199, 845432]
click at [740, 329] on icon at bounding box center [742, 319] width 24 height 25
click at [730, 333] on input "radio" at bounding box center [730, 333] width 0 height 0
click at [582, 393] on button "Próximo →" at bounding box center [615, 388] width 129 height 40
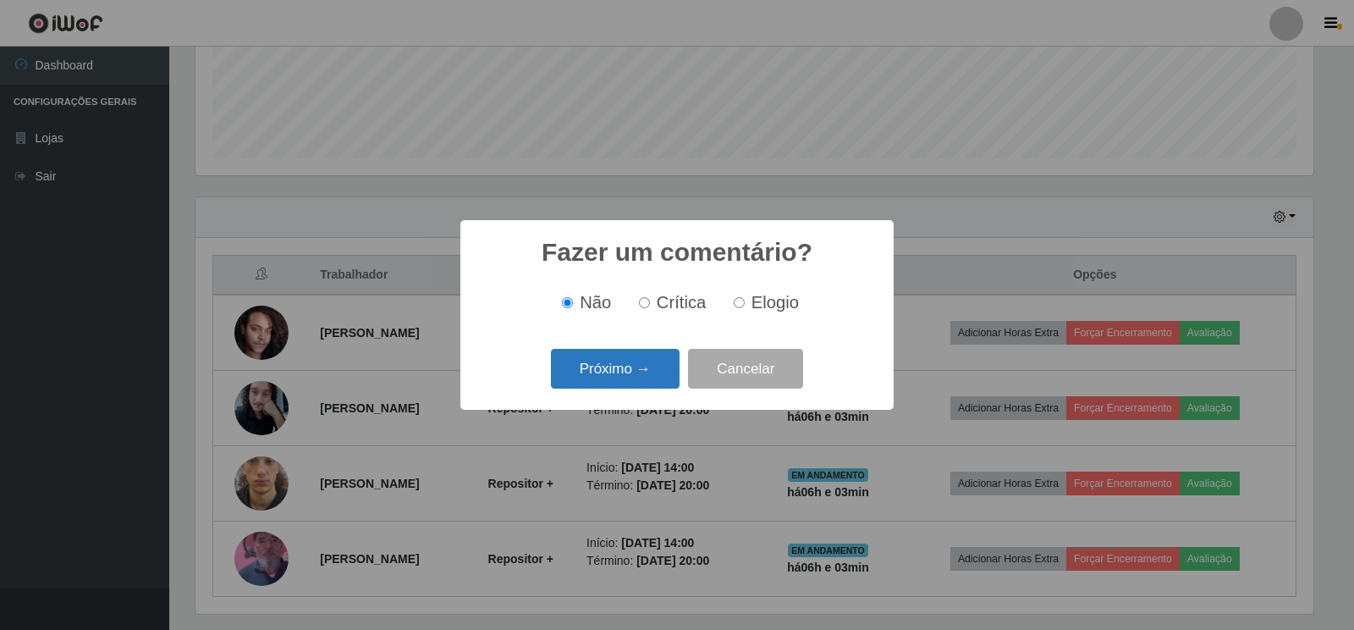
click at [624, 372] on button "Próximo →" at bounding box center [615, 369] width 129 height 40
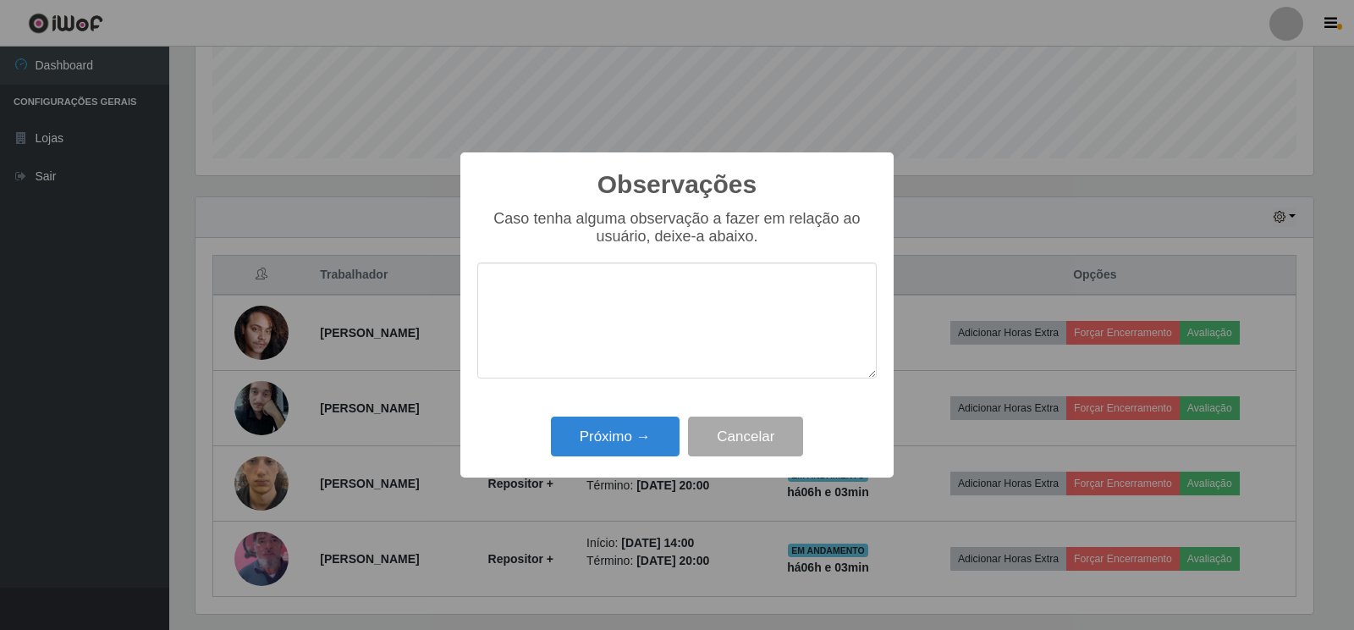
click at [717, 330] on textarea at bounding box center [677, 320] width 400 height 116
type textarea "BOM TRABALHO"
click at [593, 433] on button "Próximo →" at bounding box center [615, 437] width 129 height 40
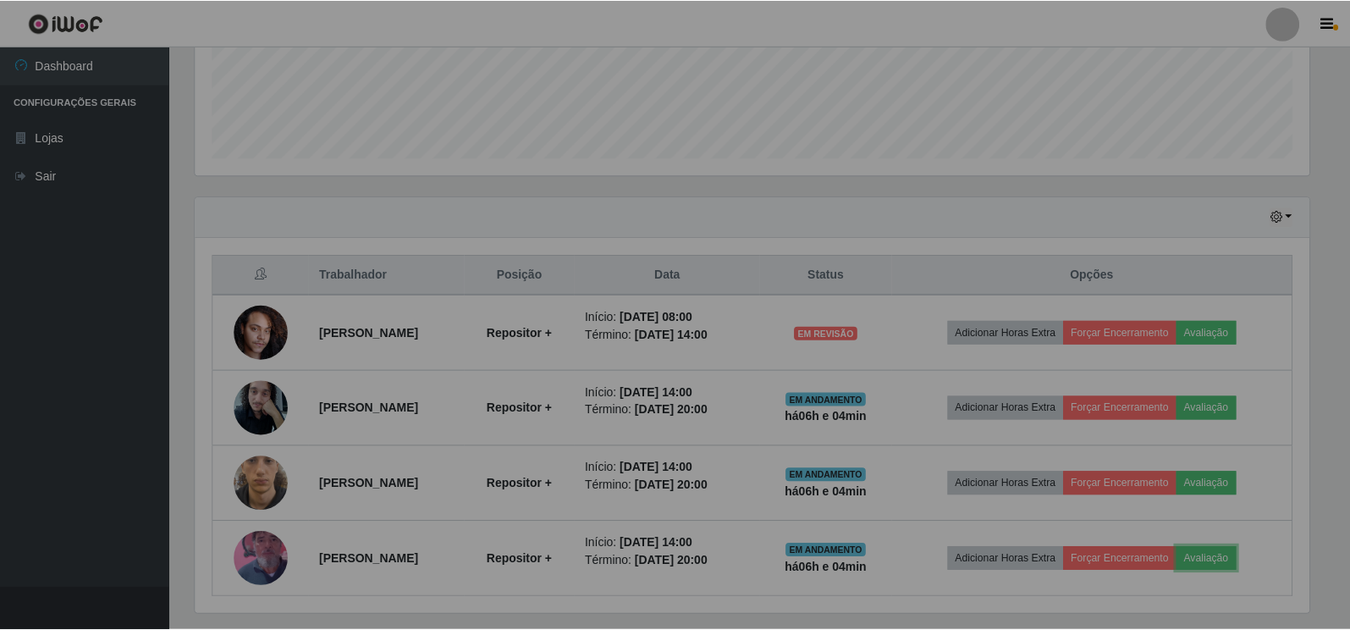
scroll to position [351, 1128]
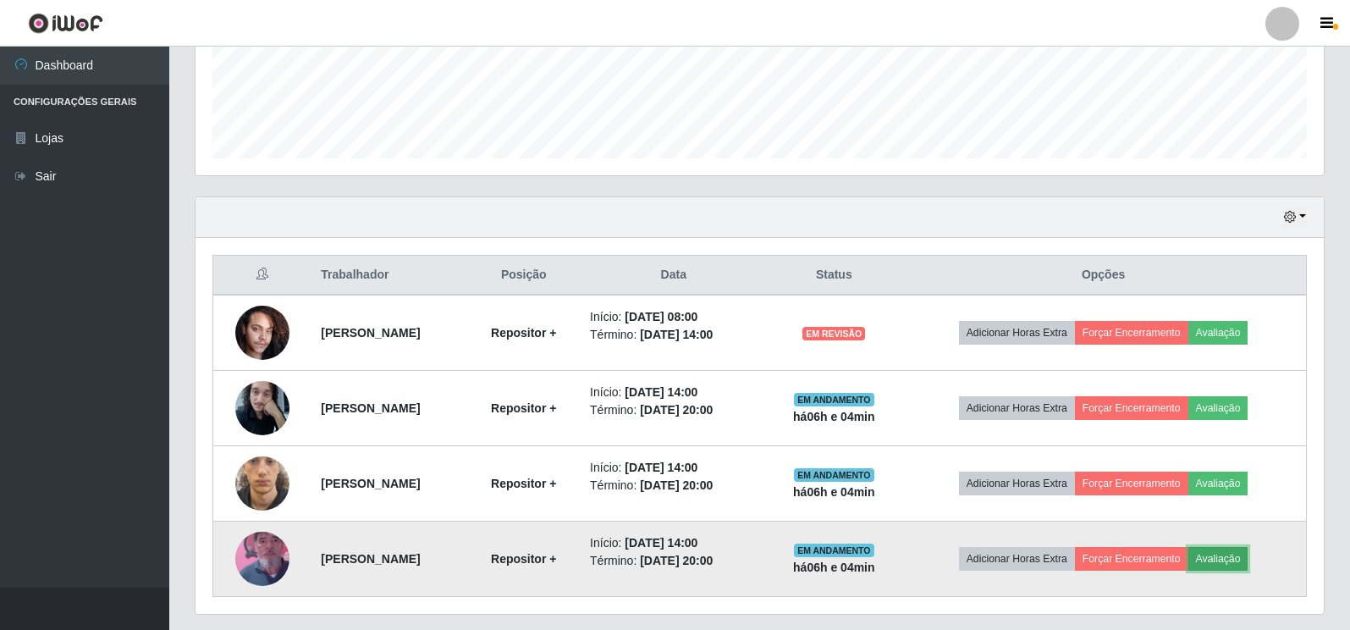
click at [1249, 557] on button "Avaliação" at bounding box center [1219, 559] width 60 height 24
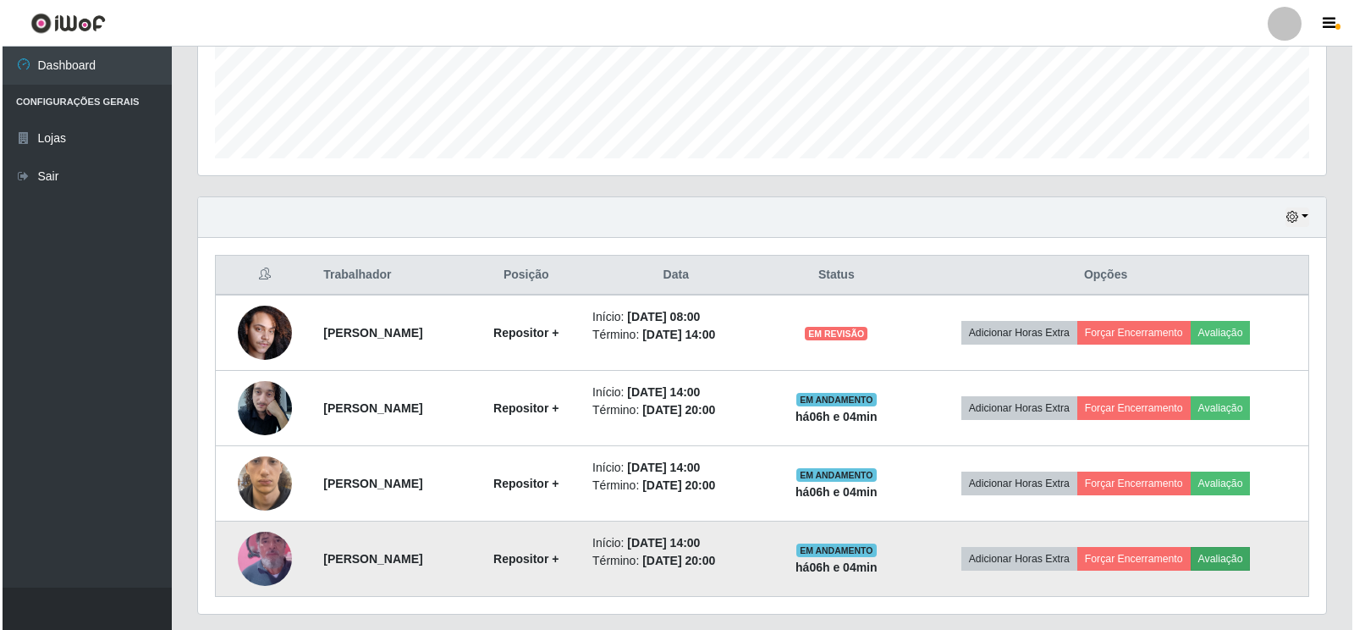
scroll to position [351, 1118]
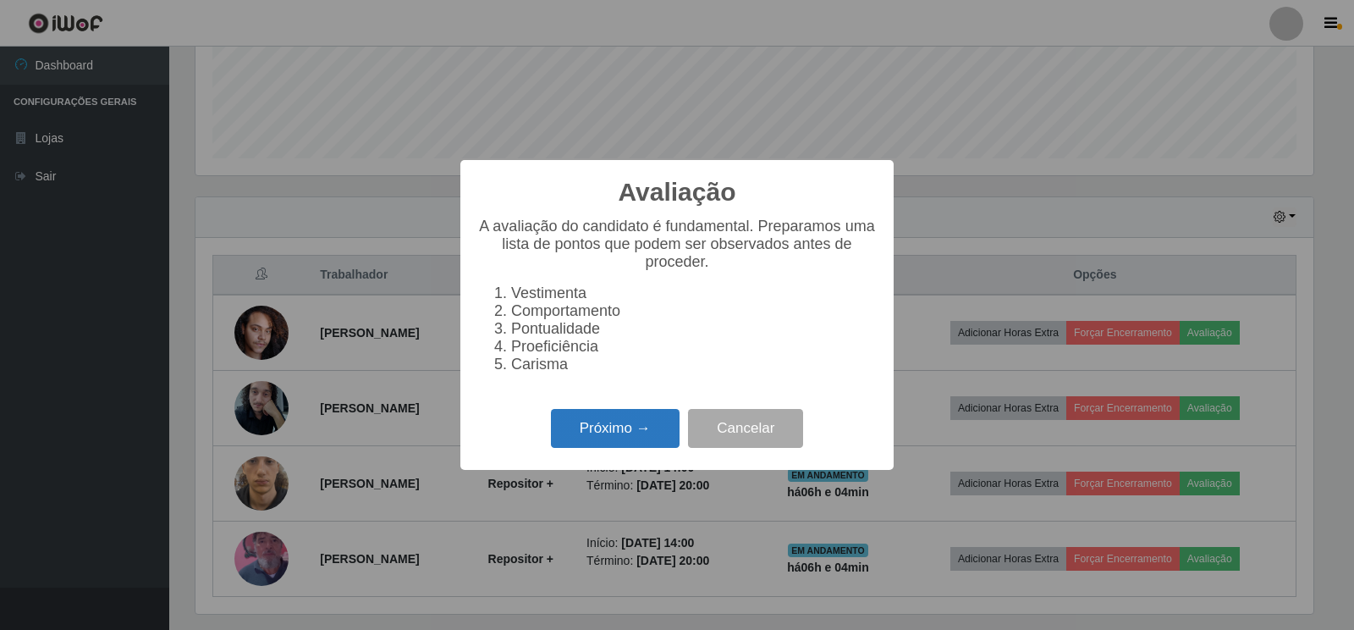
click at [577, 449] on button "Próximo →" at bounding box center [615, 429] width 129 height 40
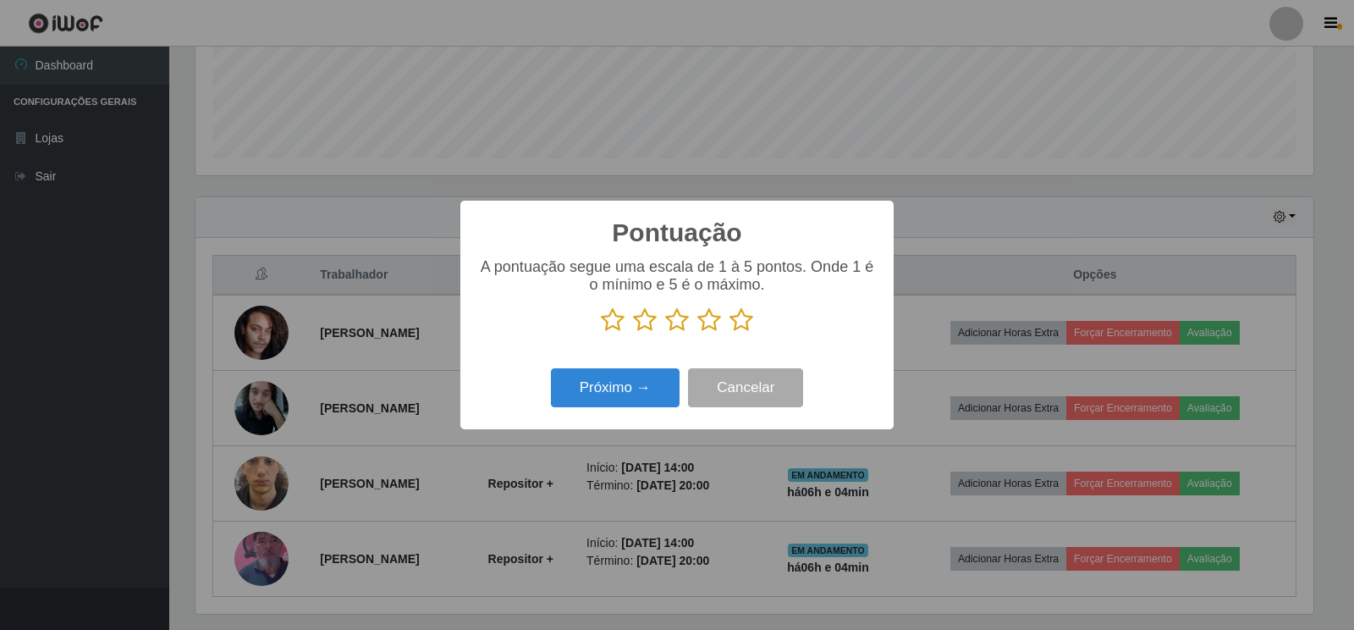
scroll to position [846199, 845432]
click at [736, 320] on icon at bounding box center [742, 319] width 24 height 25
click at [730, 333] on input "radio" at bounding box center [730, 333] width 0 height 0
click at [611, 398] on button "Próximo →" at bounding box center [615, 388] width 129 height 40
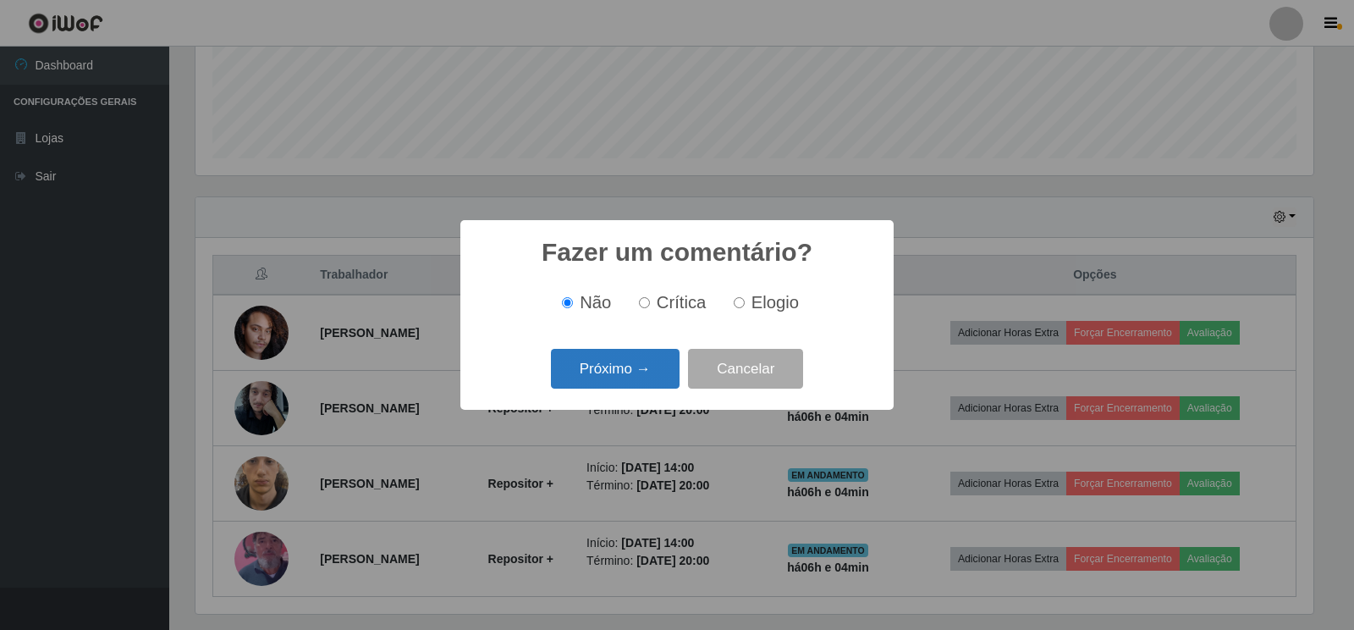
click at [588, 361] on button "Próximo →" at bounding box center [615, 369] width 129 height 40
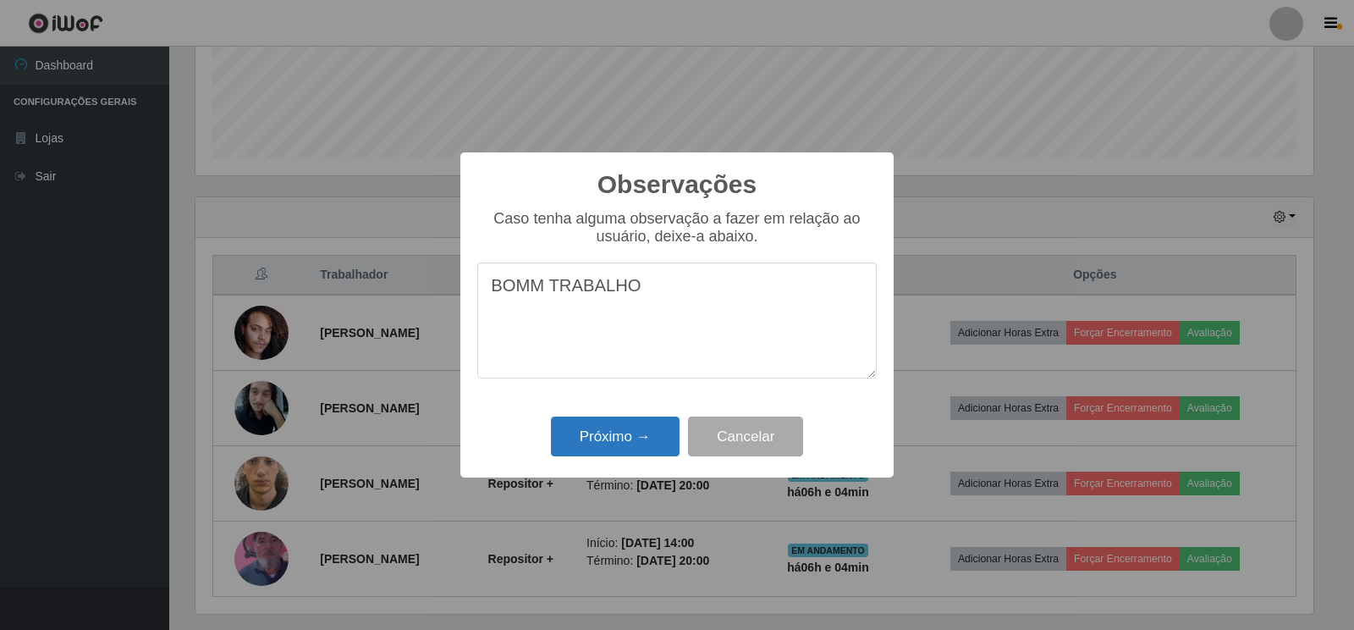
type textarea "BOMM TRABALHO"
click at [633, 444] on button "Próximo →" at bounding box center [615, 437] width 129 height 40
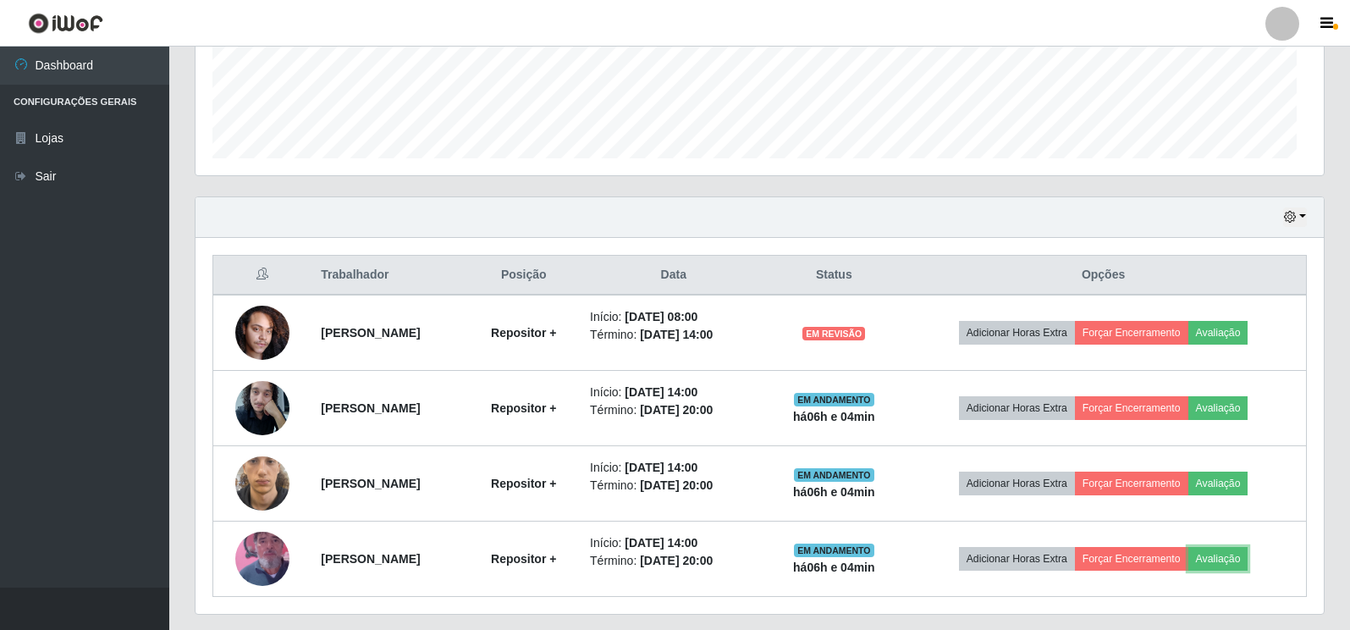
scroll to position [351, 1128]
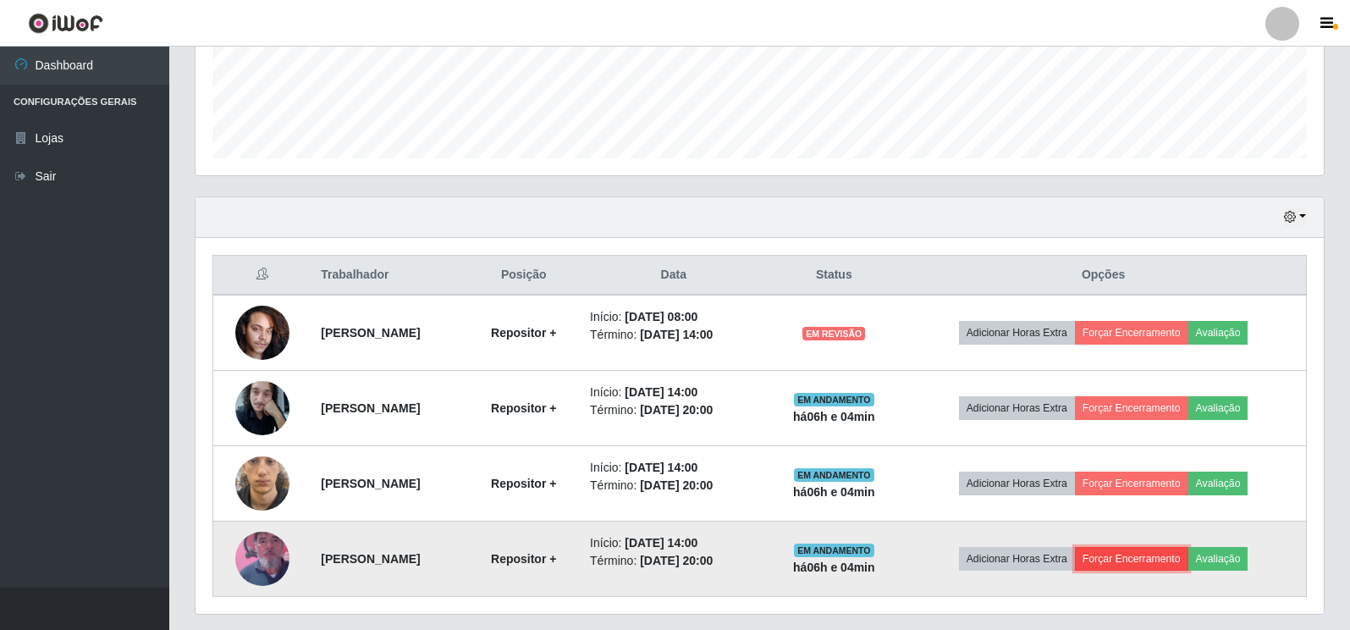
click at [1134, 557] on button "Forçar Encerramento" at bounding box center [1131, 559] width 113 height 24
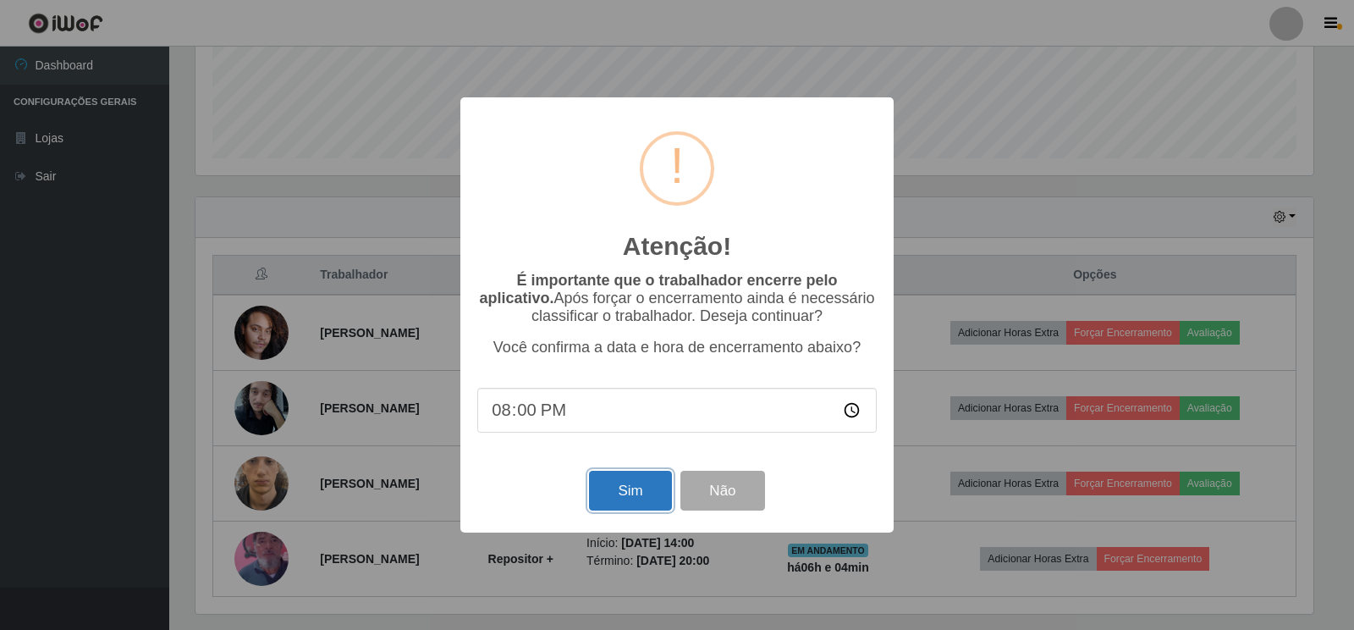
click at [637, 498] on button "Sim" at bounding box center [630, 491] width 82 height 40
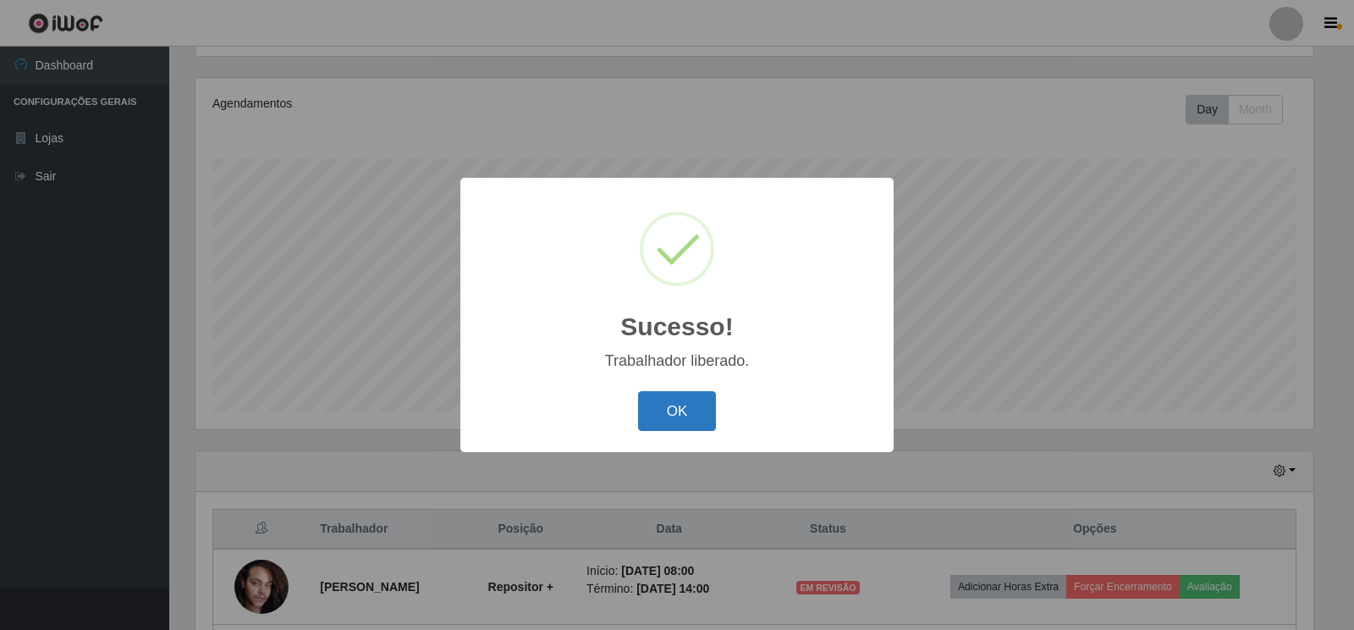
click at [669, 406] on button "OK" at bounding box center [677, 411] width 79 height 40
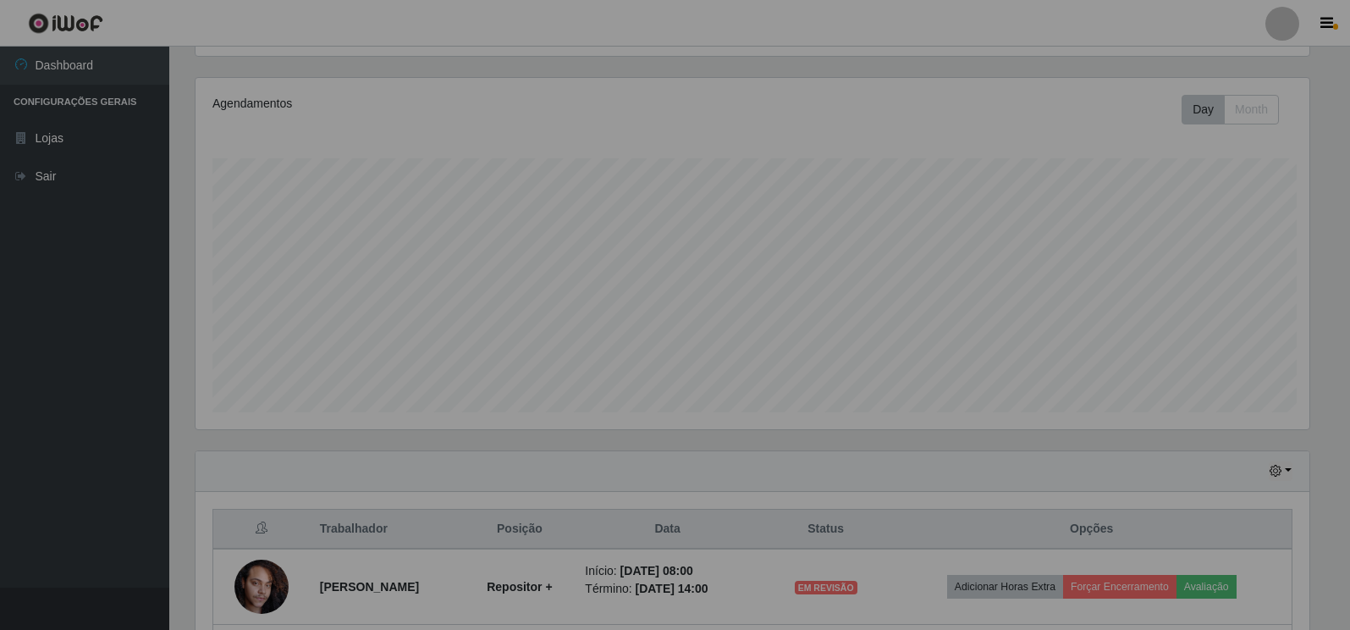
scroll to position [351, 1128]
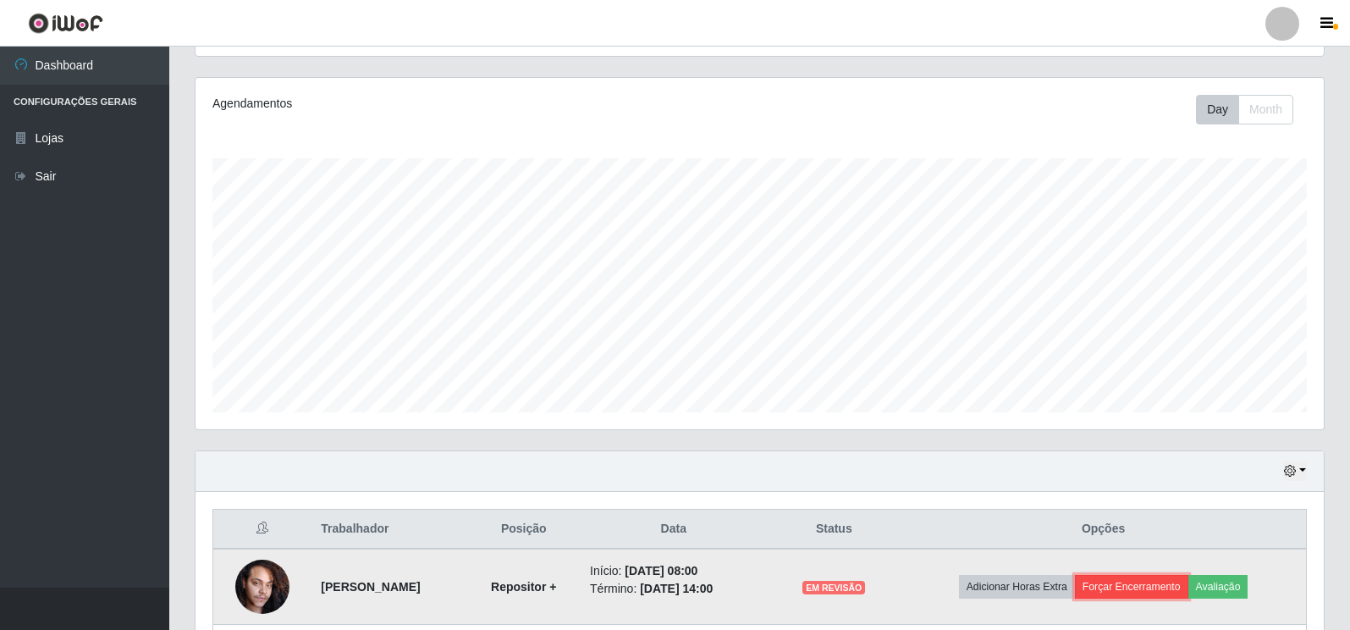
click at [1168, 588] on button "Forçar Encerramento" at bounding box center [1131, 587] width 113 height 24
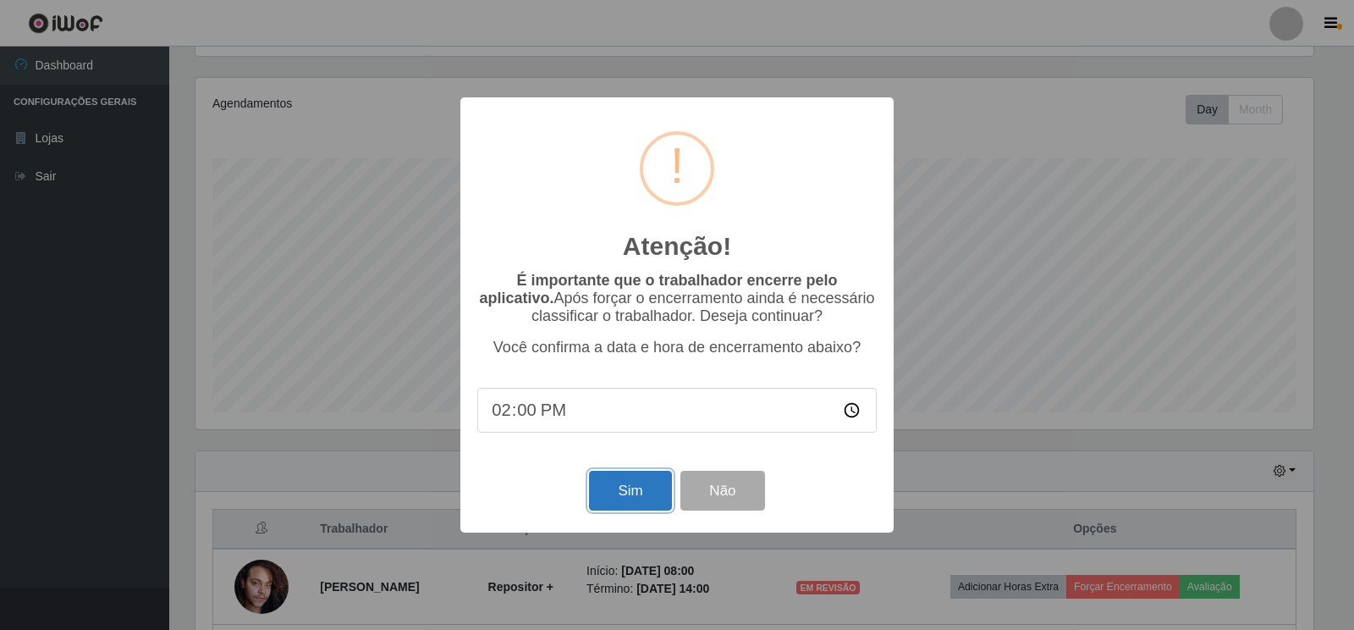
click at [643, 498] on button "Sim" at bounding box center [630, 491] width 82 height 40
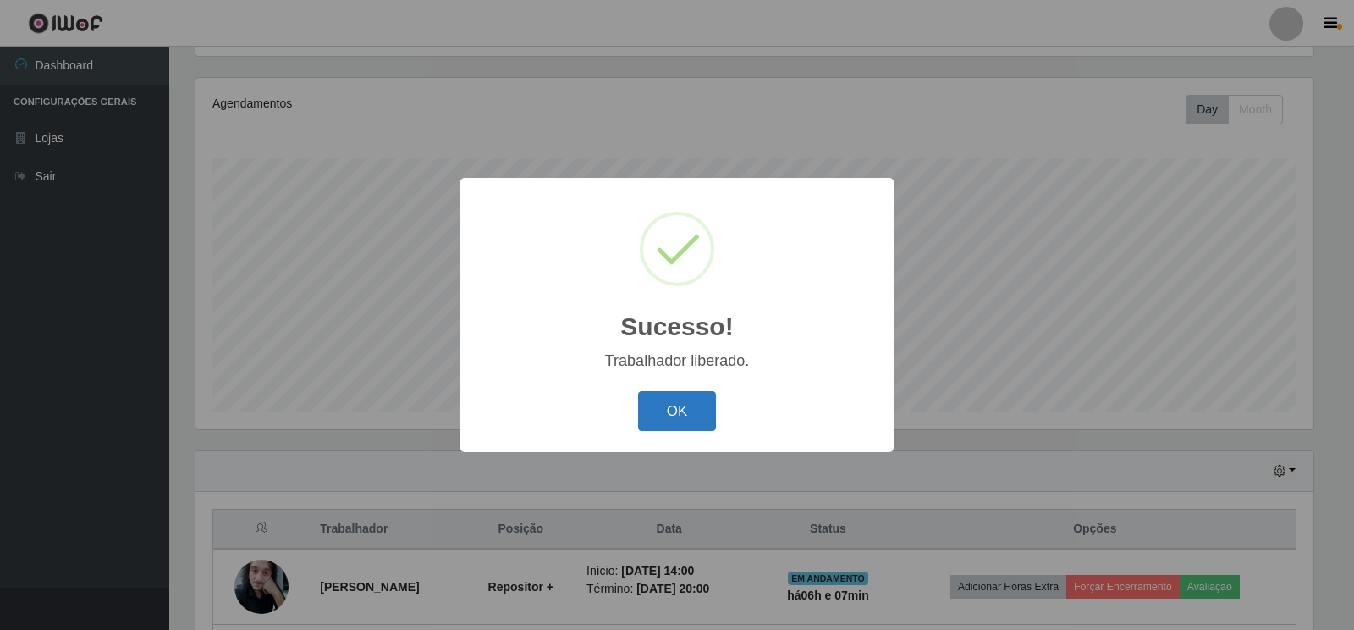
click at [693, 417] on button "OK" at bounding box center [677, 411] width 79 height 40
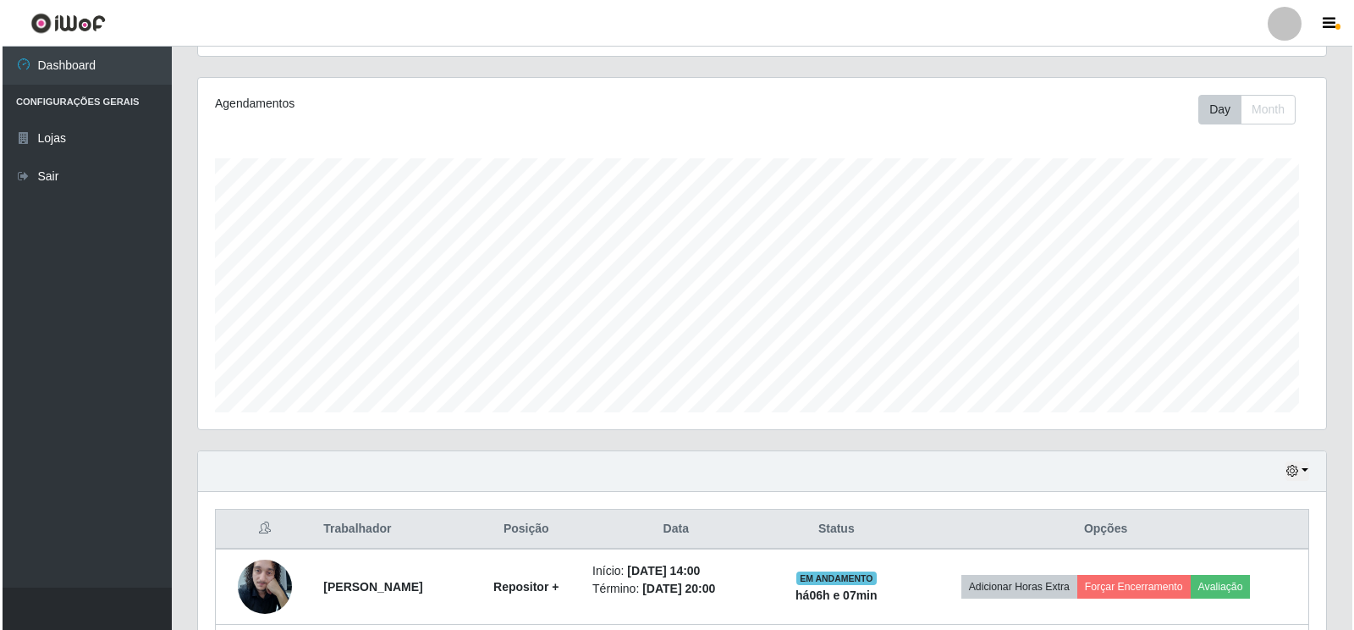
scroll to position [351, 1128]
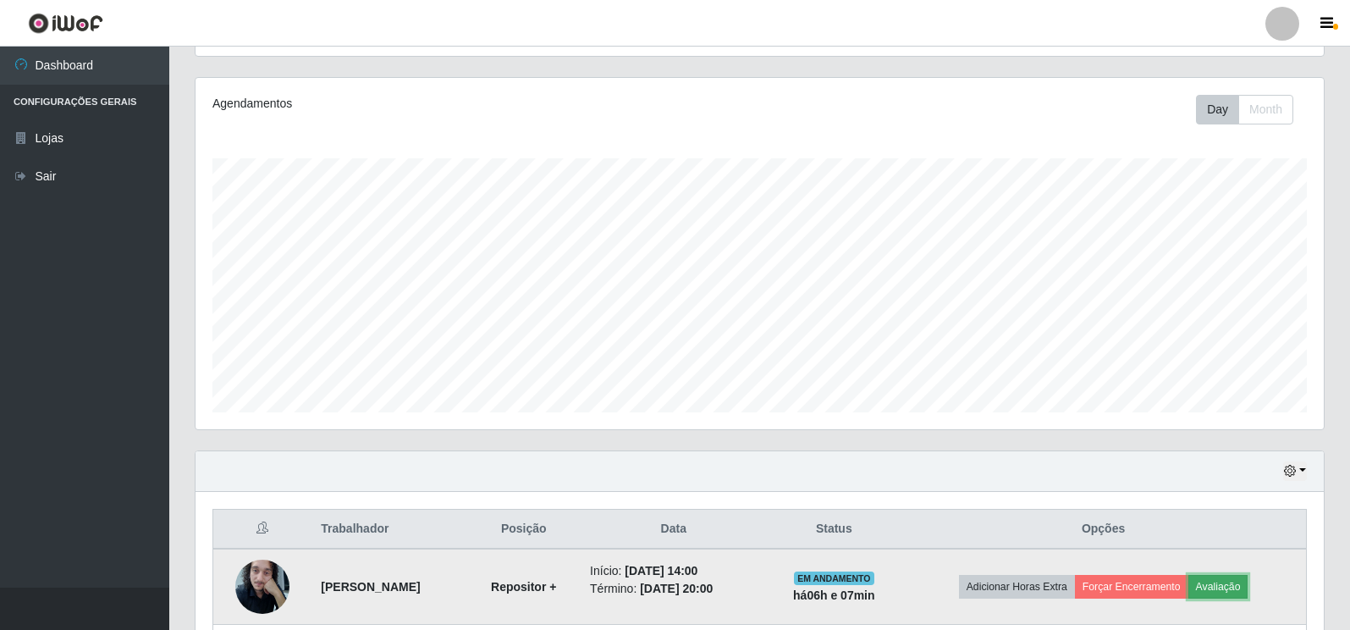
click at [1237, 582] on button "Avaliação" at bounding box center [1219, 587] width 60 height 24
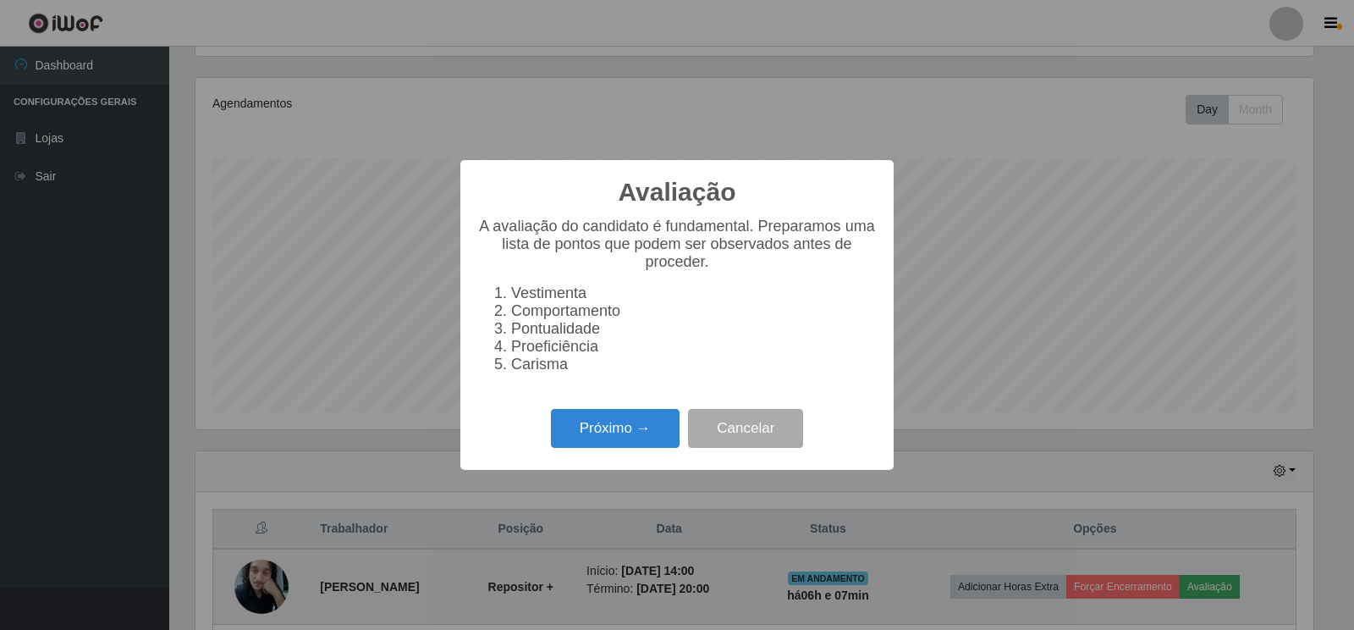
scroll to position [351, 1118]
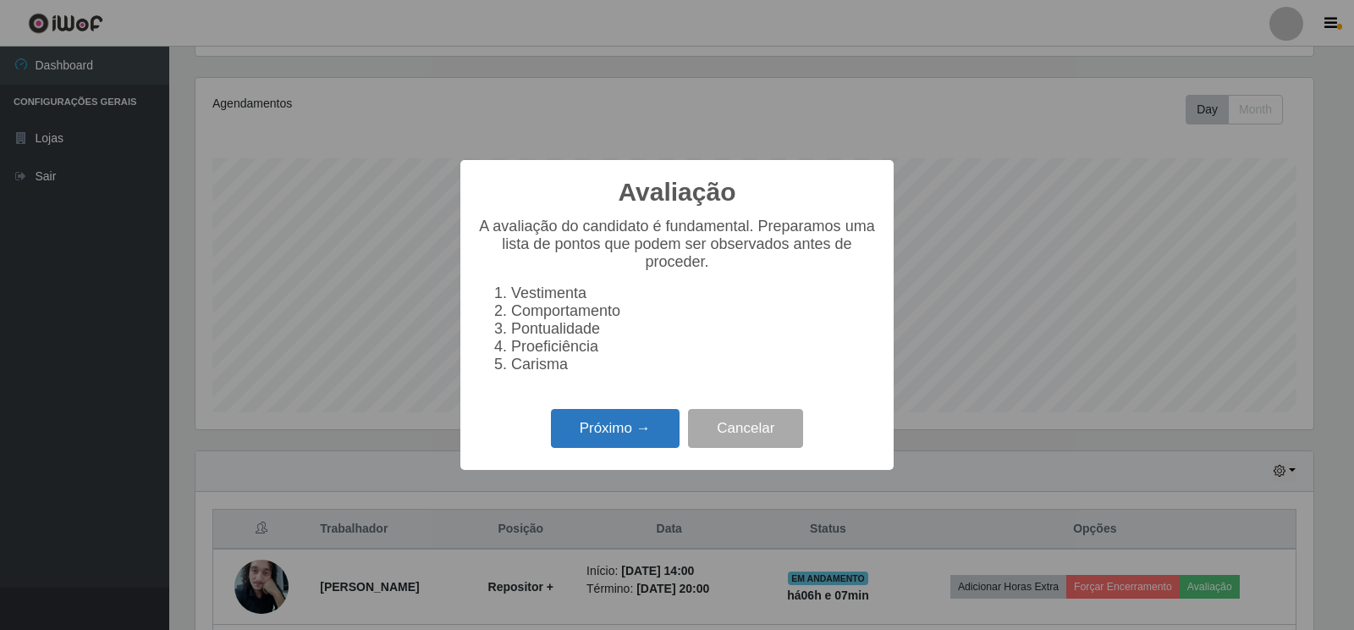
click at [642, 447] on button "Próximo →" at bounding box center [615, 429] width 129 height 40
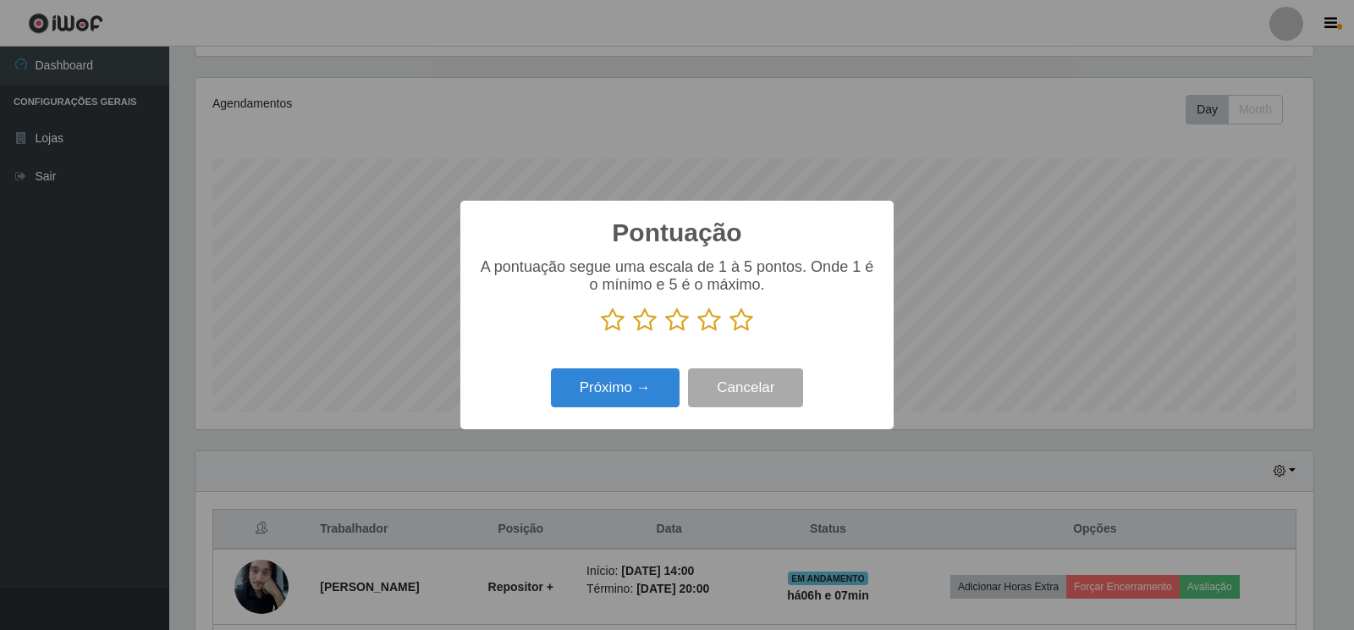
click at [742, 326] on icon at bounding box center [742, 319] width 24 height 25
click at [730, 333] on input "radio" at bounding box center [730, 333] width 0 height 0
click at [643, 395] on button "Próximo →" at bounding box center [615, 388] width 129 height 40
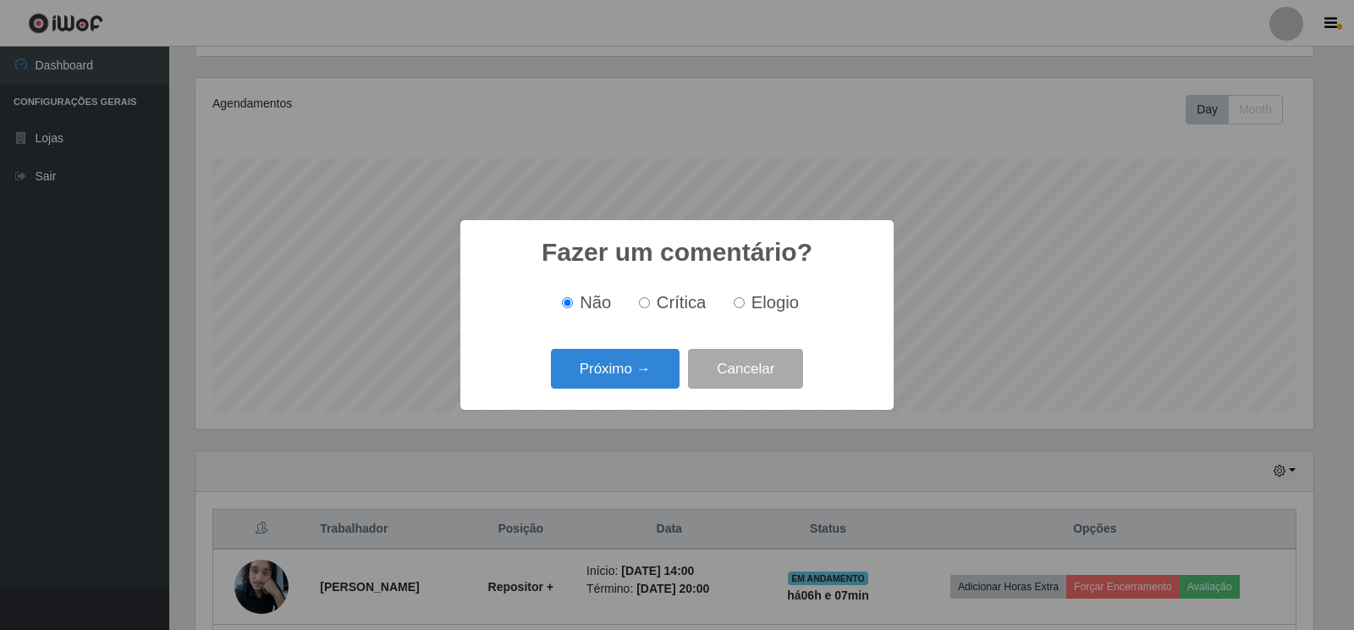
click at [742, 308] on input "Elogio" at bounding box center [739, 302] width 11 height 11
radio input "true"
click at [630, 374] on button "Próximo →" at bounding box center [615, 369] width 129 height 40
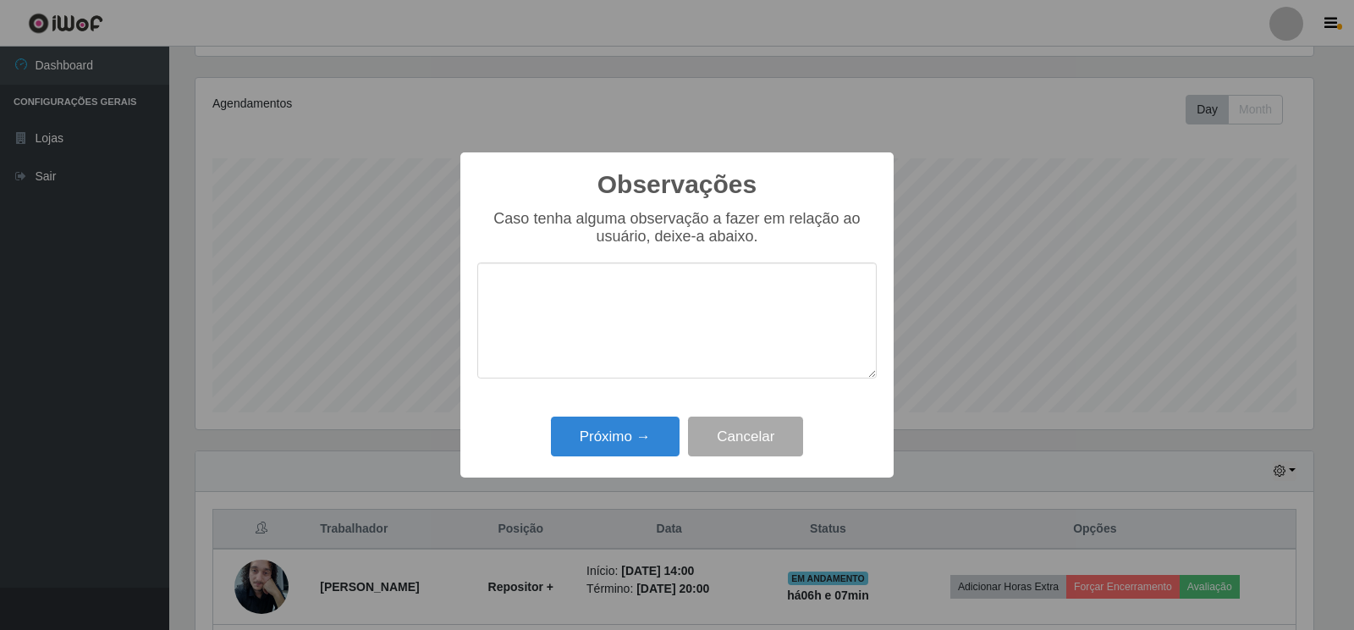
click at [623, 350] on textarea at bounding box center [677, 320] width 400 height 116
type textarea "BOM TRABALHO"
click at [586, 442] on button "Próximo →" at bounding box center [615, 437] width 129 height 40
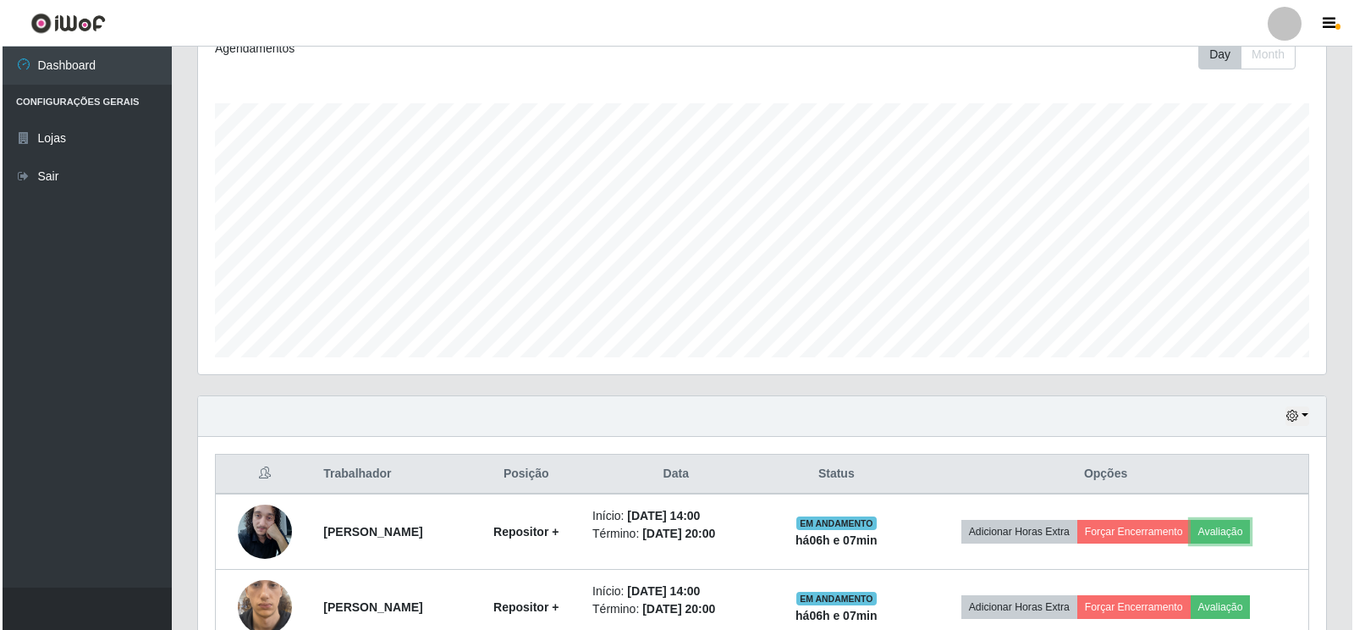
scroll to position [278, 0]
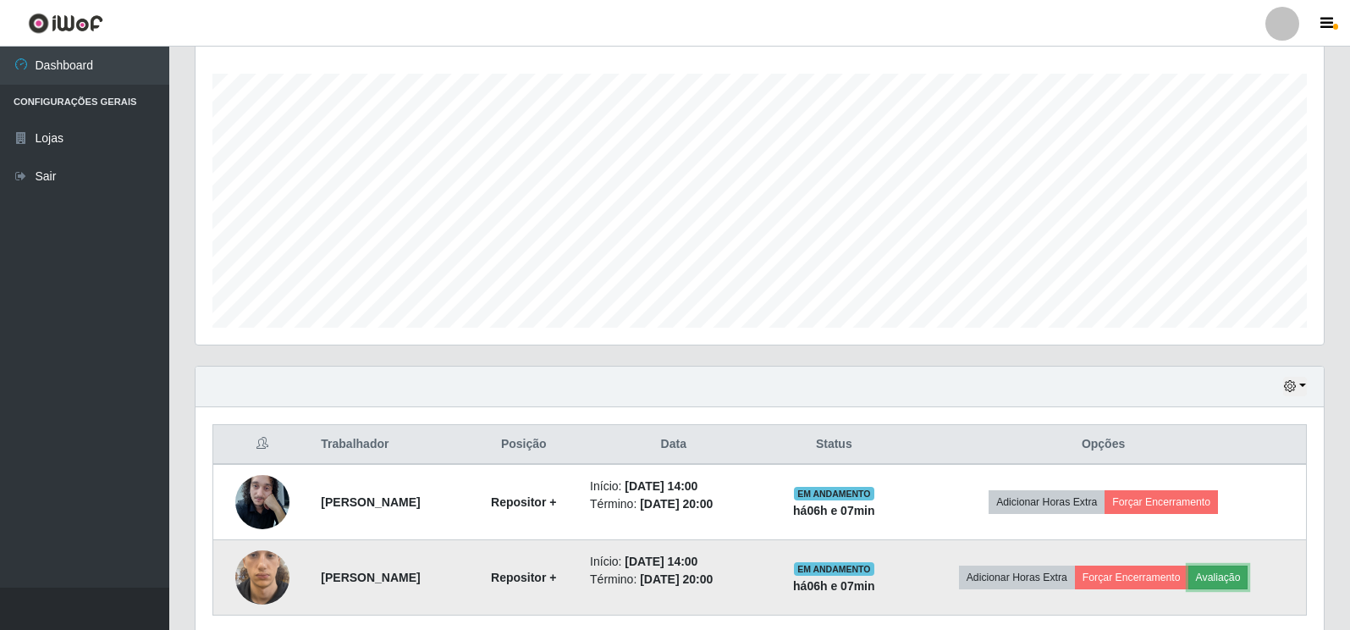
click at [1249, 580] on button "Avaliação" at bounding box center [1219, 577] width 60 height 24
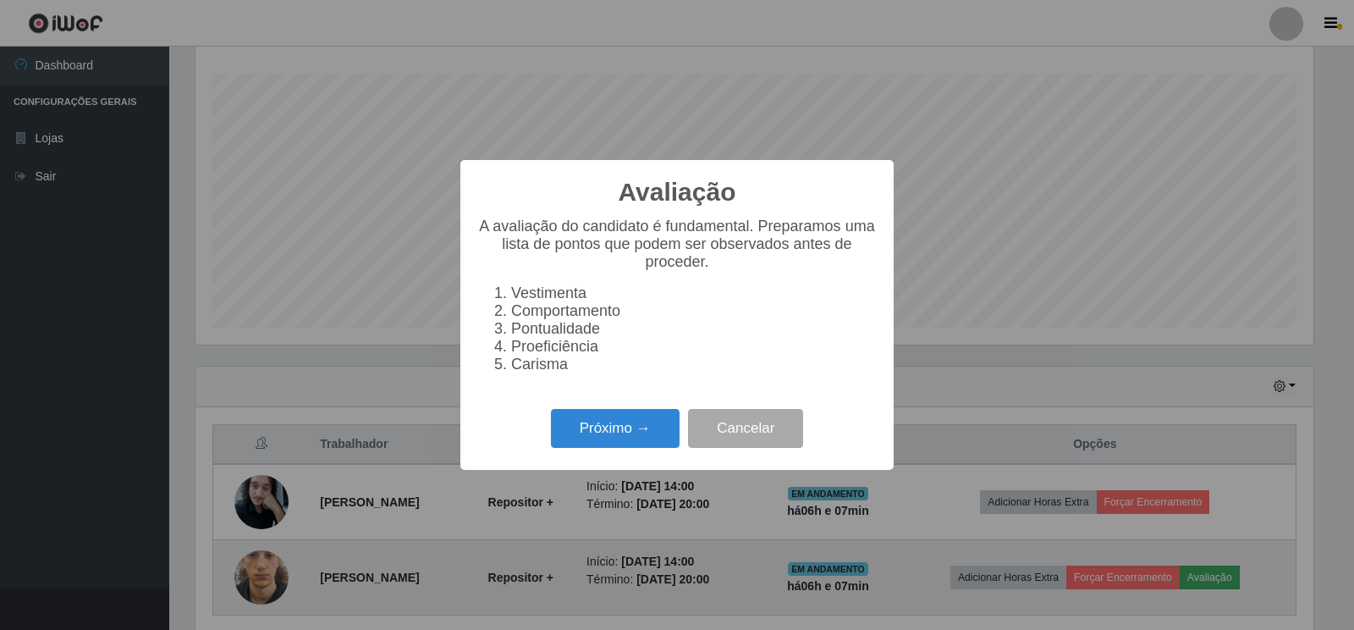
scroll to position [351, 1118]
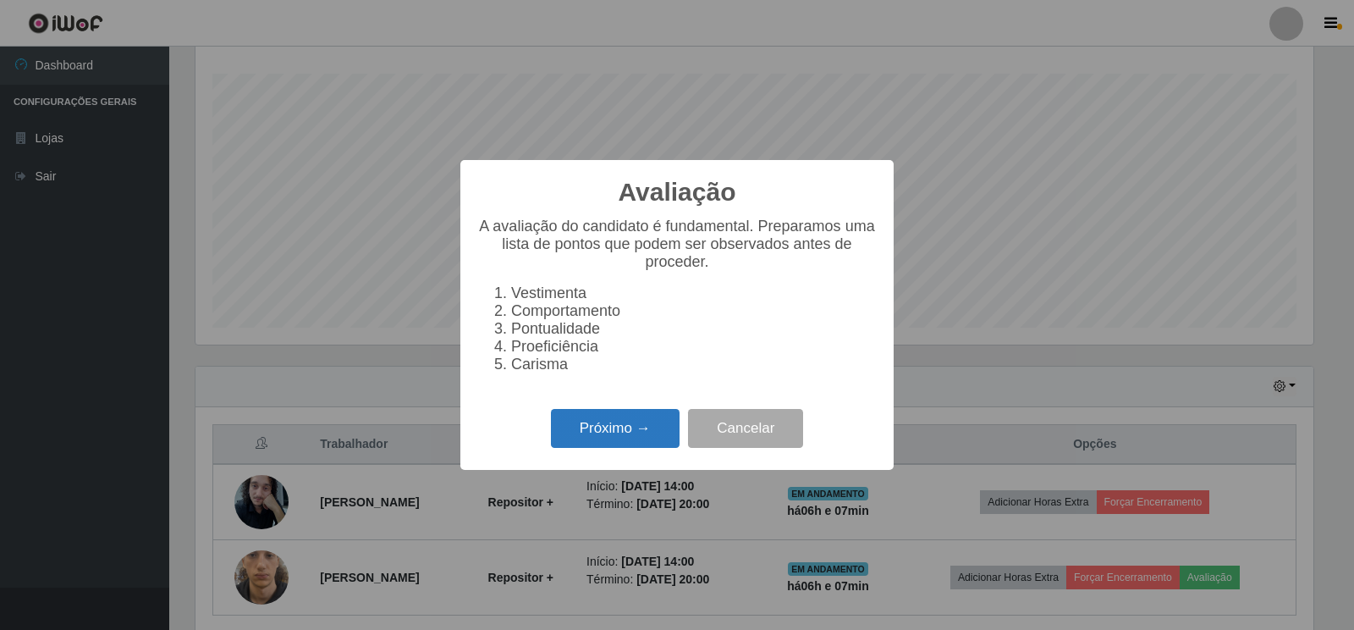
click at [601, 440] on button "Próximo →" at bounding box center [615, 429] width 129 height 40
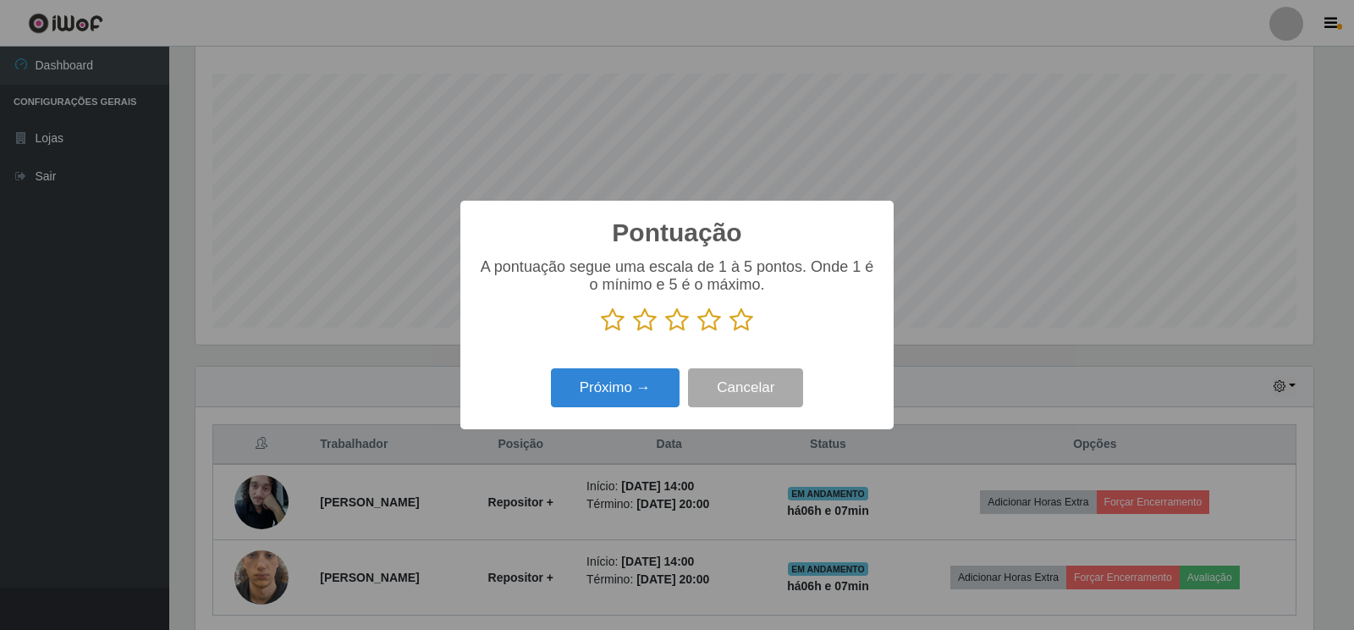
click at [742, 322] on icon at bounding box center [742, 319] width 24 height 25
click at [730, 333] on input "radio" at bounding box center [730, 333] width 0 height 0
click at [582, 387] on button "Próximo →" at bounding box center [615, 388] width 129 height 40
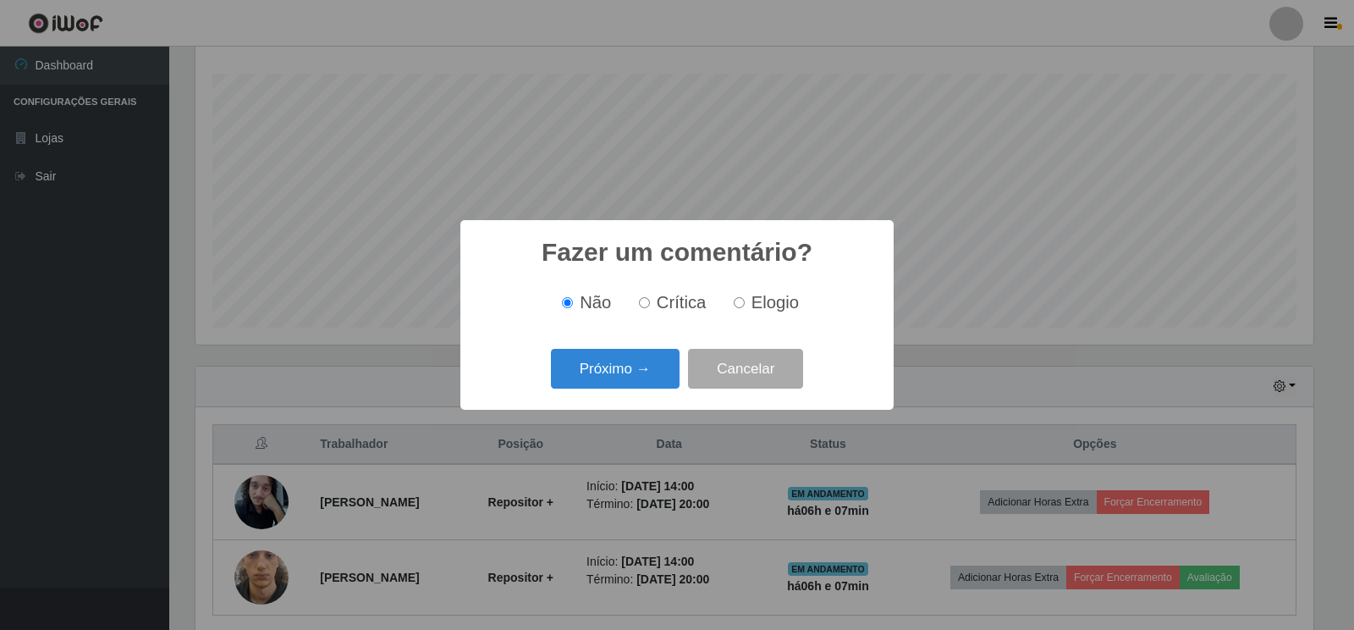
click at [736, 301] on input "Elogio" at bounding box center [739, 302] width 11 height 11
radio input "true"
click at [604, 369] on button "Próximo →" at bounding box center [615, 369] width 129 height 40
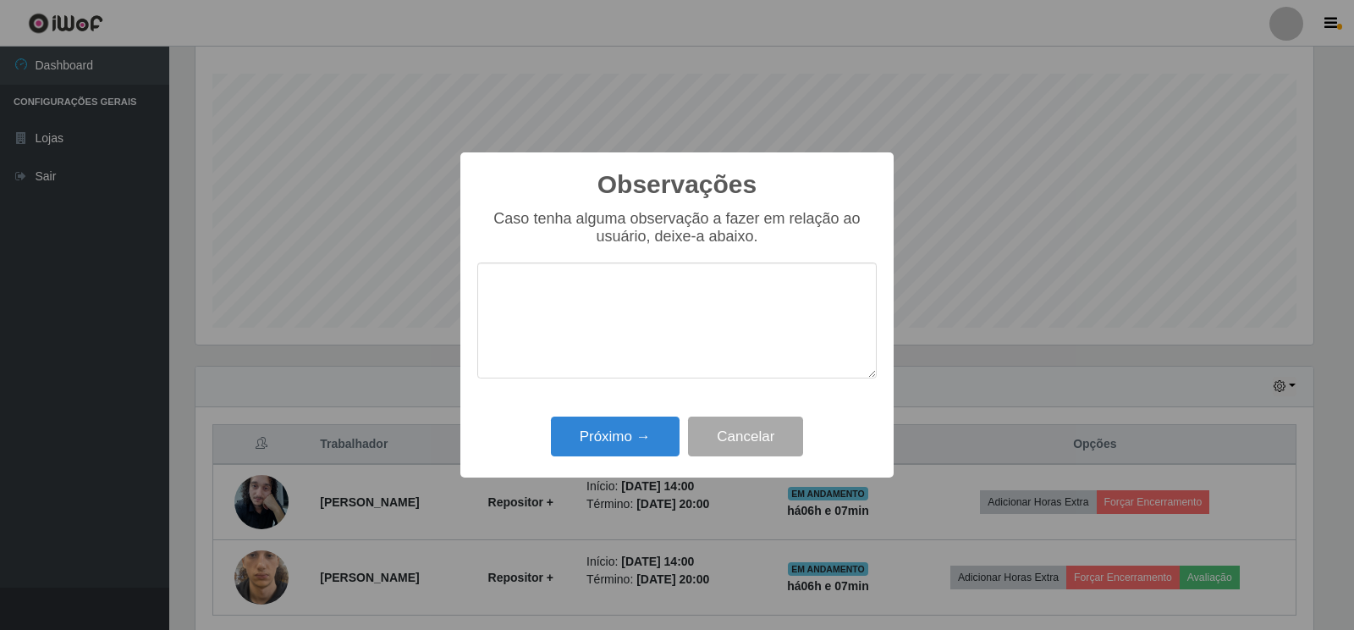
click at [666, 316] on textarea at bounding box center [677, 320] width 400 height 116
type textarea "BOM TRABALHO"
click at [593, 444] on button "Próximo →" at bounding box center [615, 437] width 129 height 40
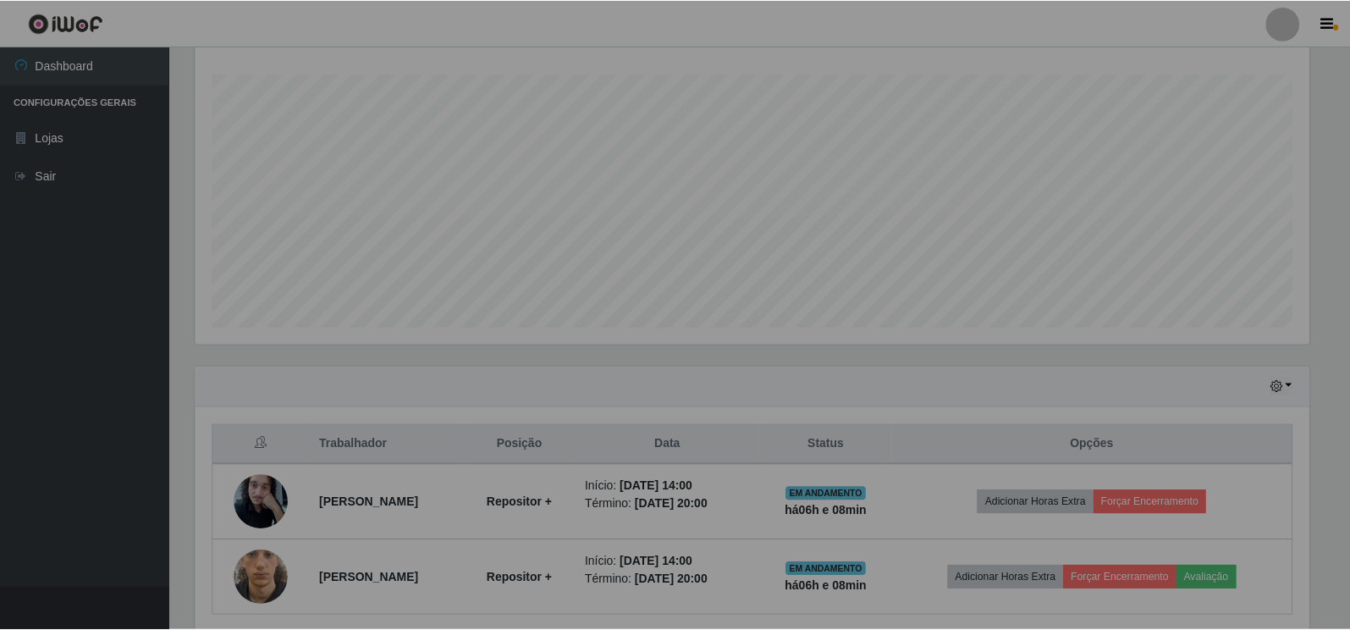
scroll to position [351, 1128]
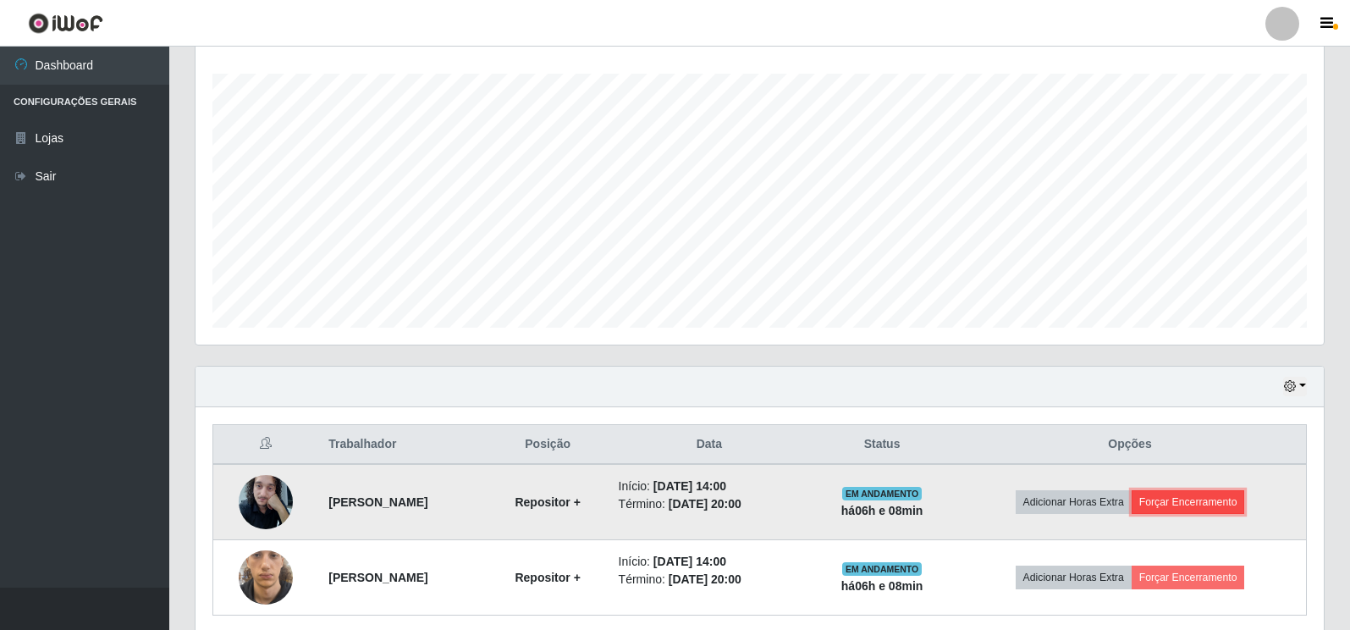
click at [1212, 503] on button "Forçar Encerramento" at bounding box center [1188, 502] width 113 height 24
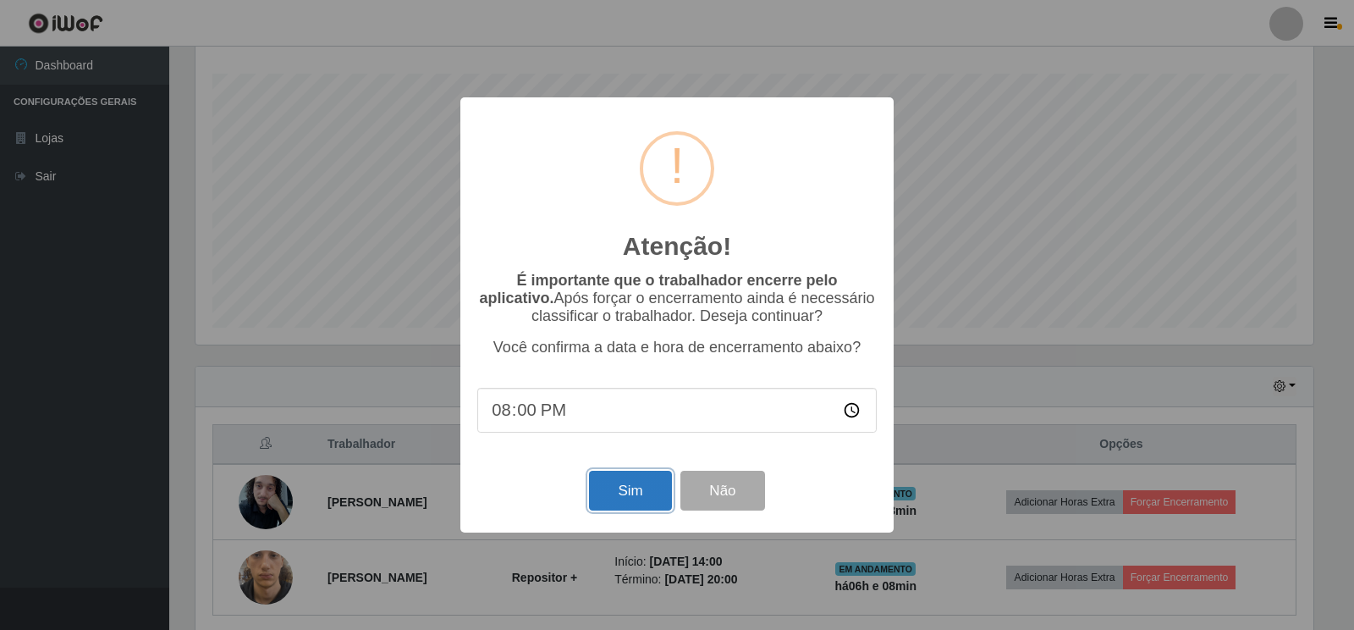
click at [648, 499] on button "Sim" at bounding box center [630, 491] width 82 height 40
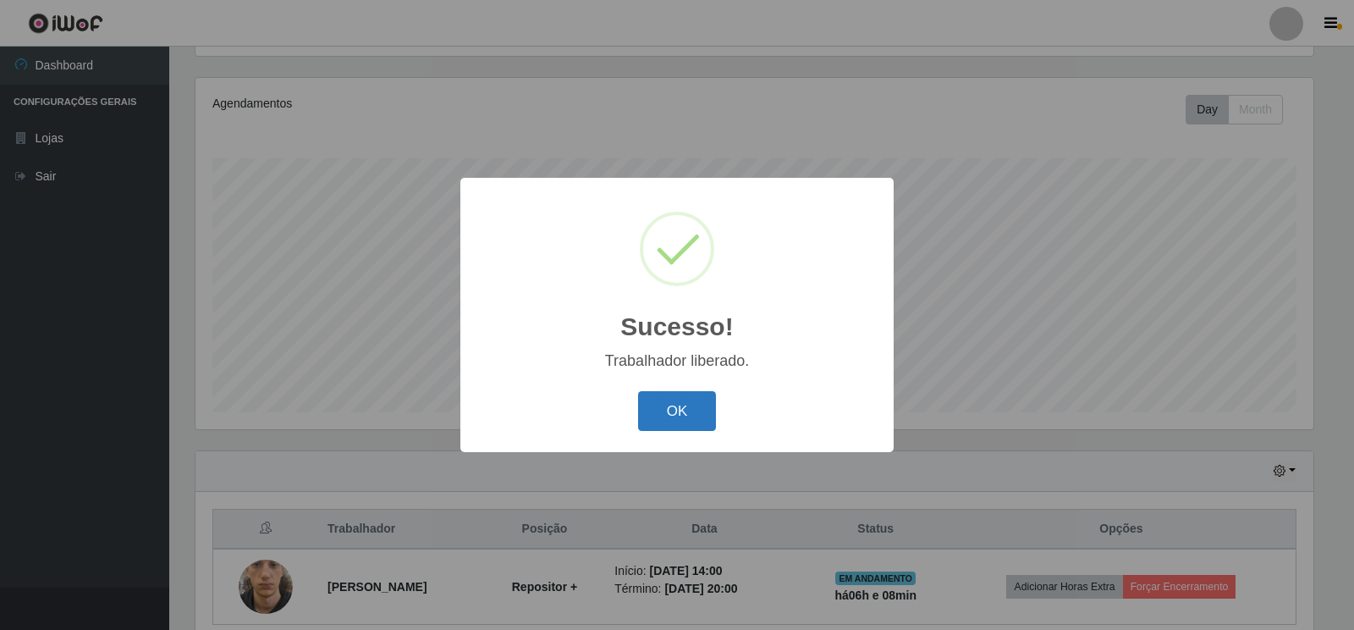
click at [698, 426] on button "OK" at bounding box center [677, 411] width 79 height 40
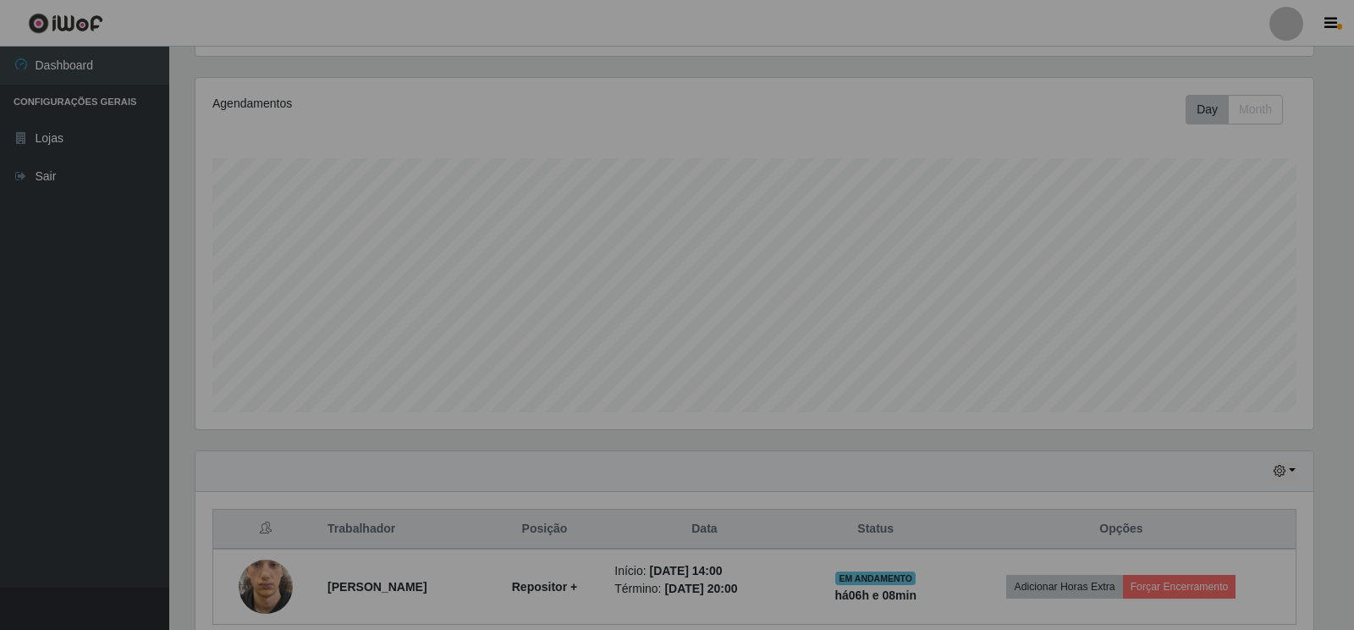
scroll to position [351, 1128]
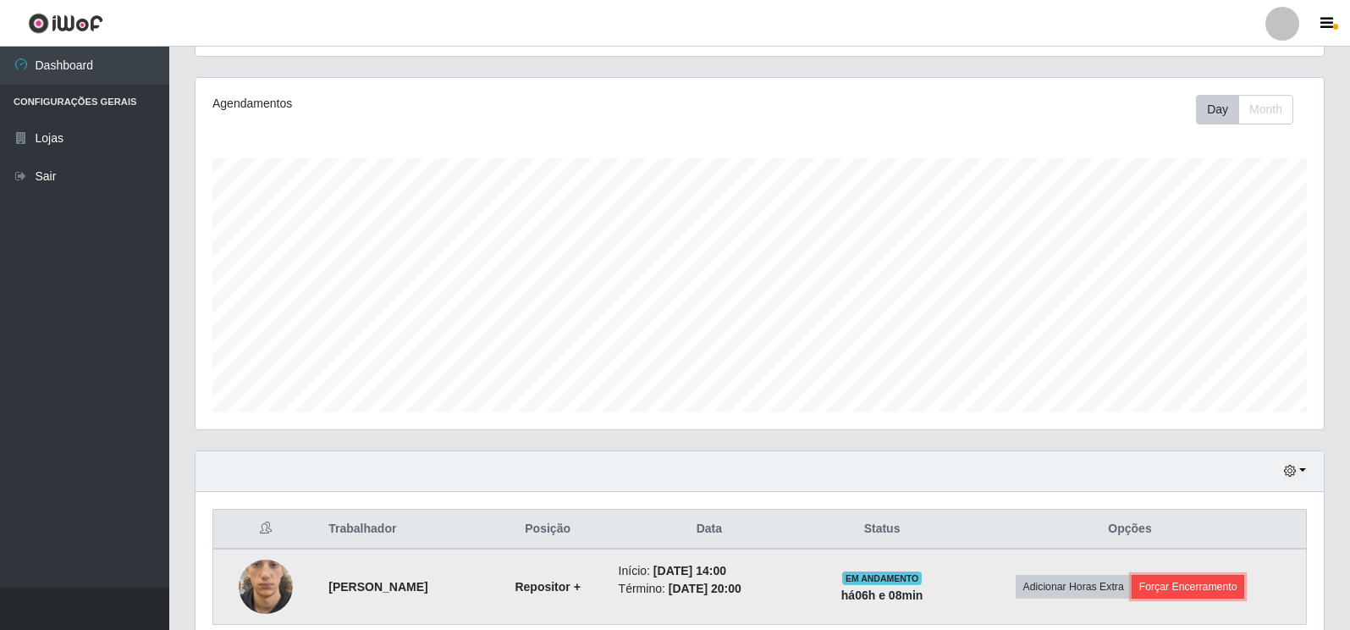
click at [1175, 582] on button "Forçar Encerramento" at bounding box center [1188, 587] width 113 height 24
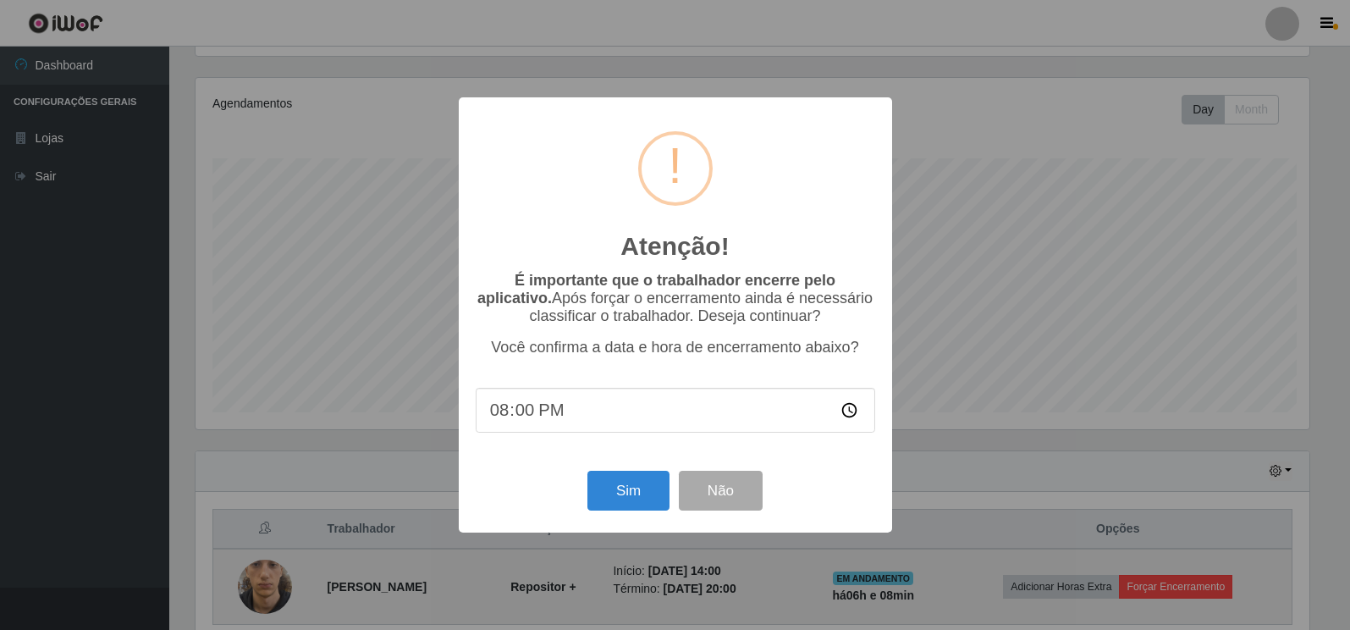
scroll to position [351, 1118]
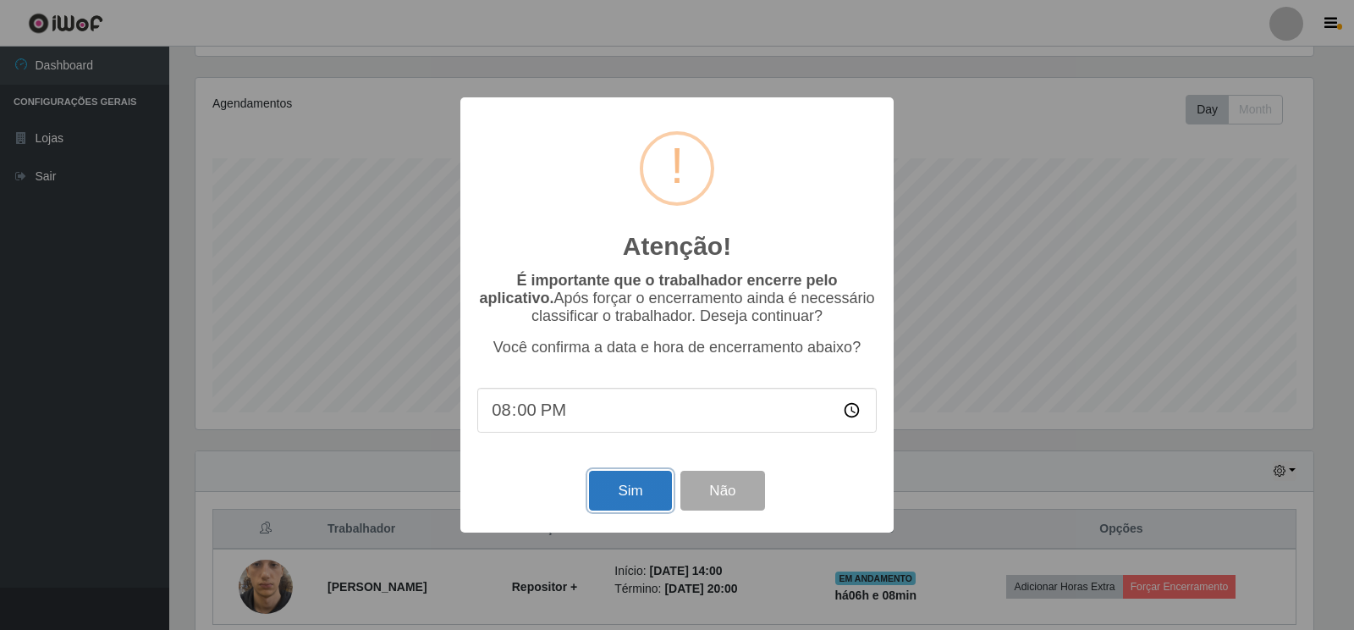
click at [621, 494] on button "Sim" at bounding box center [630, 491] width 82 height 40
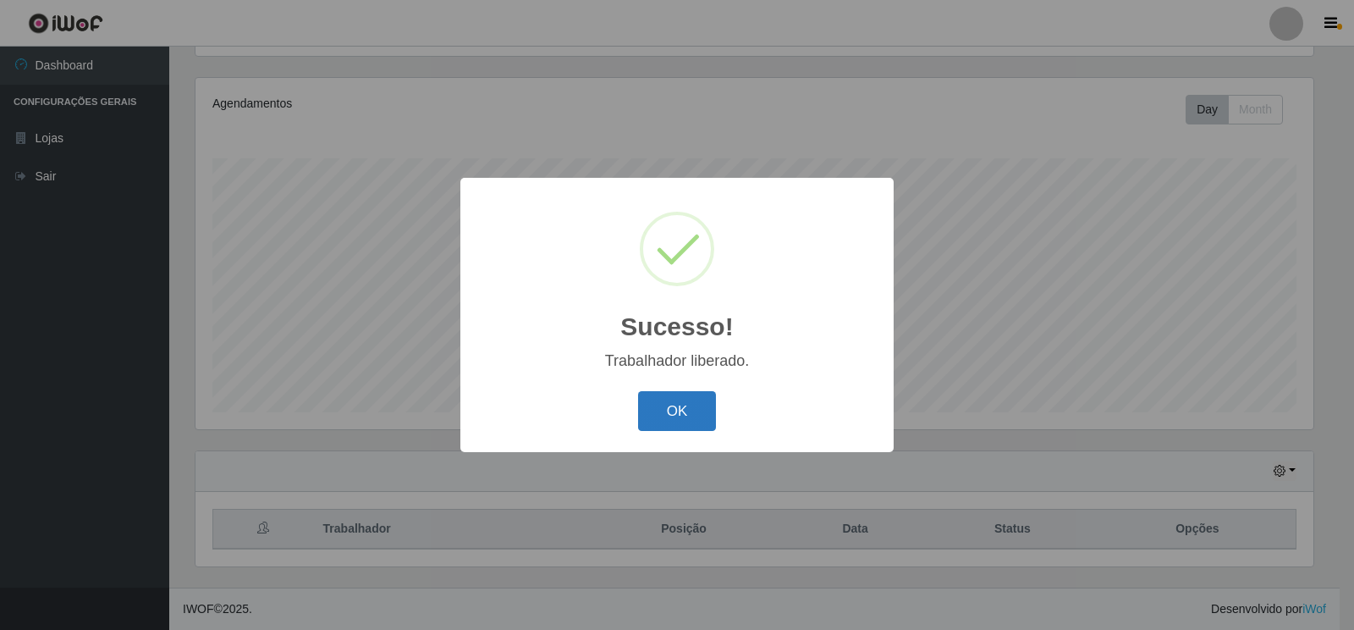
click at [680, 413] on button "OK" at bounding box center [677, 411] width 79 height 40
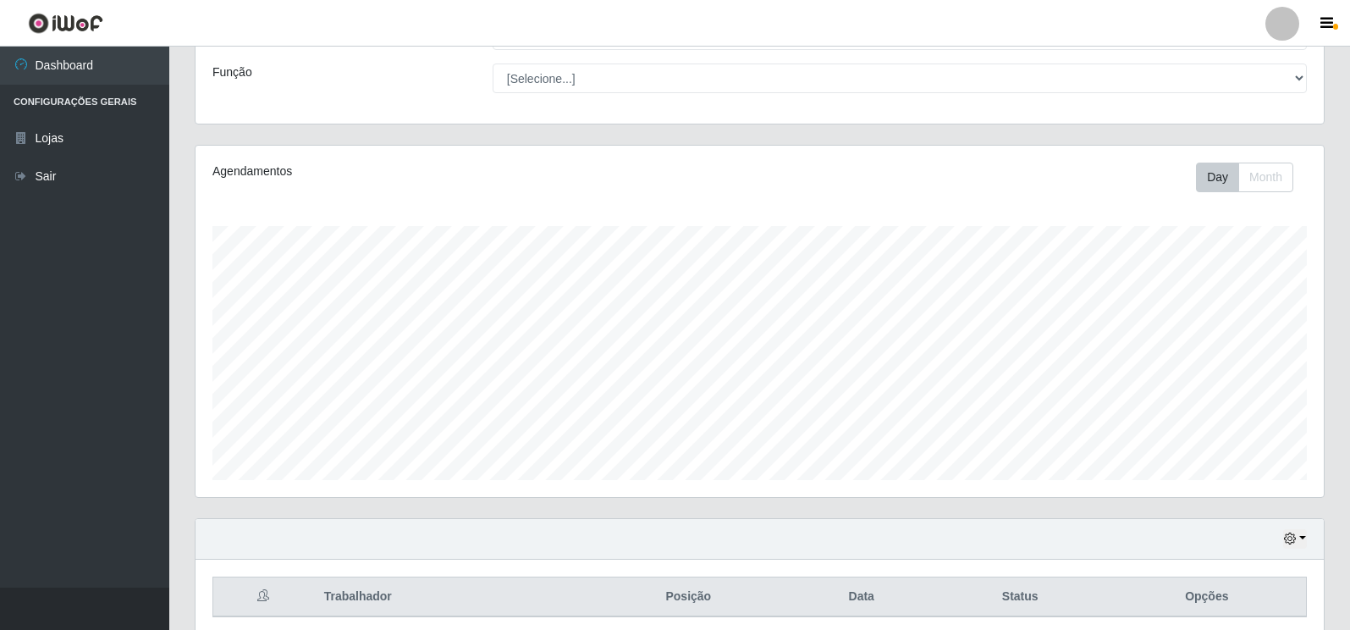
scroll to position [193, 0]
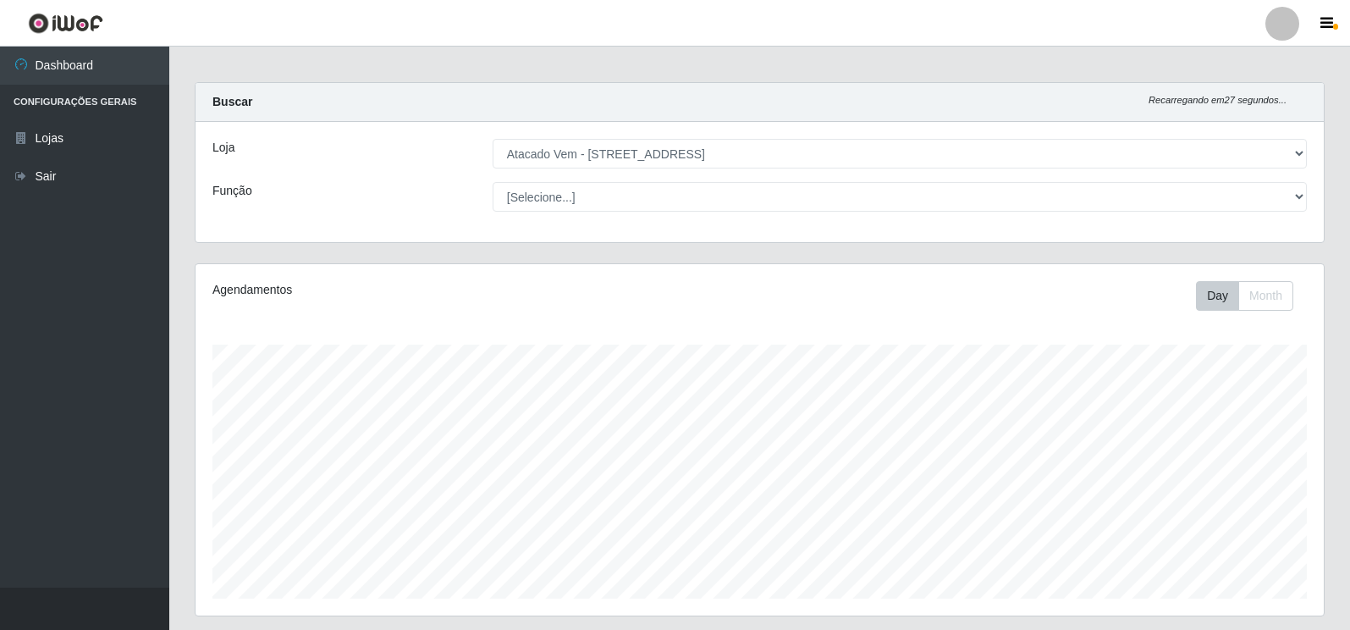
scroll to position [0, 0]
